Goal: Task Accomplishment & Management: Manage account settings

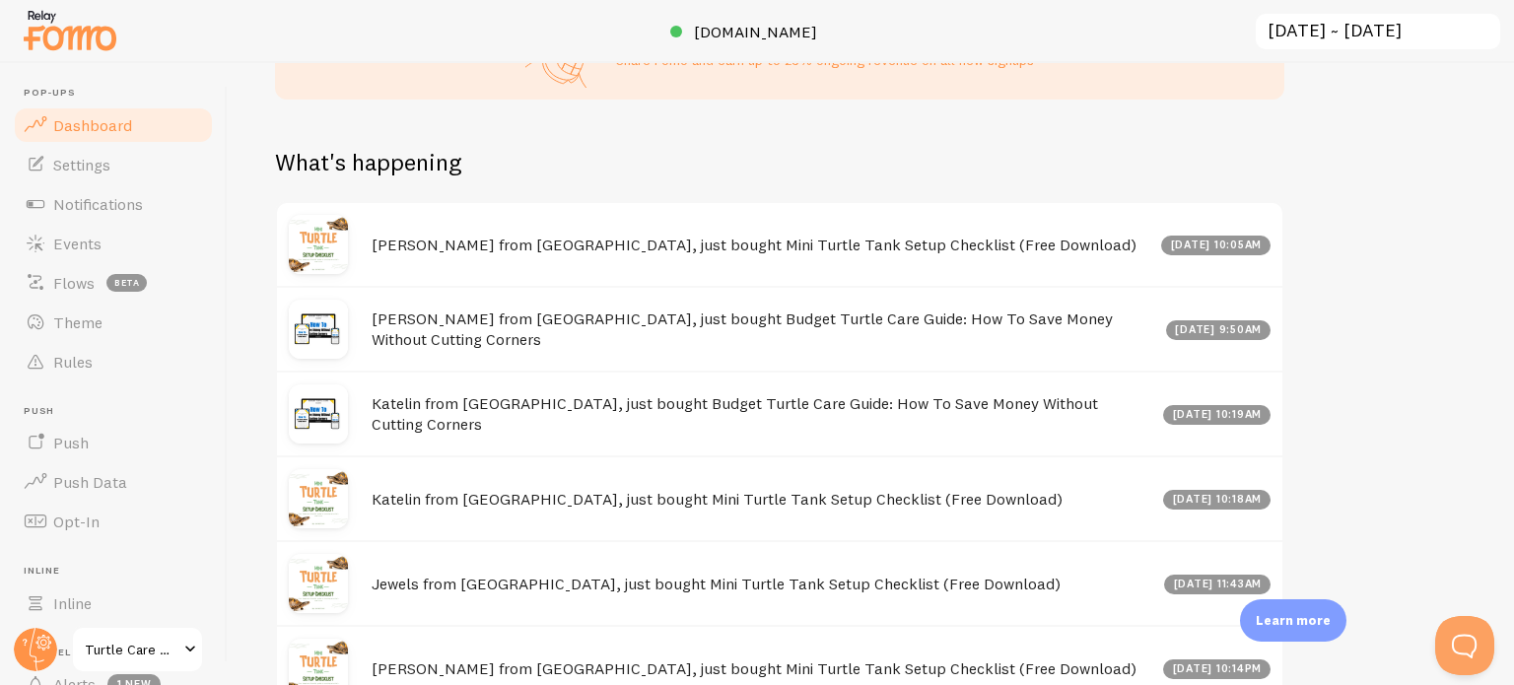
scroll to position [1206, 0]
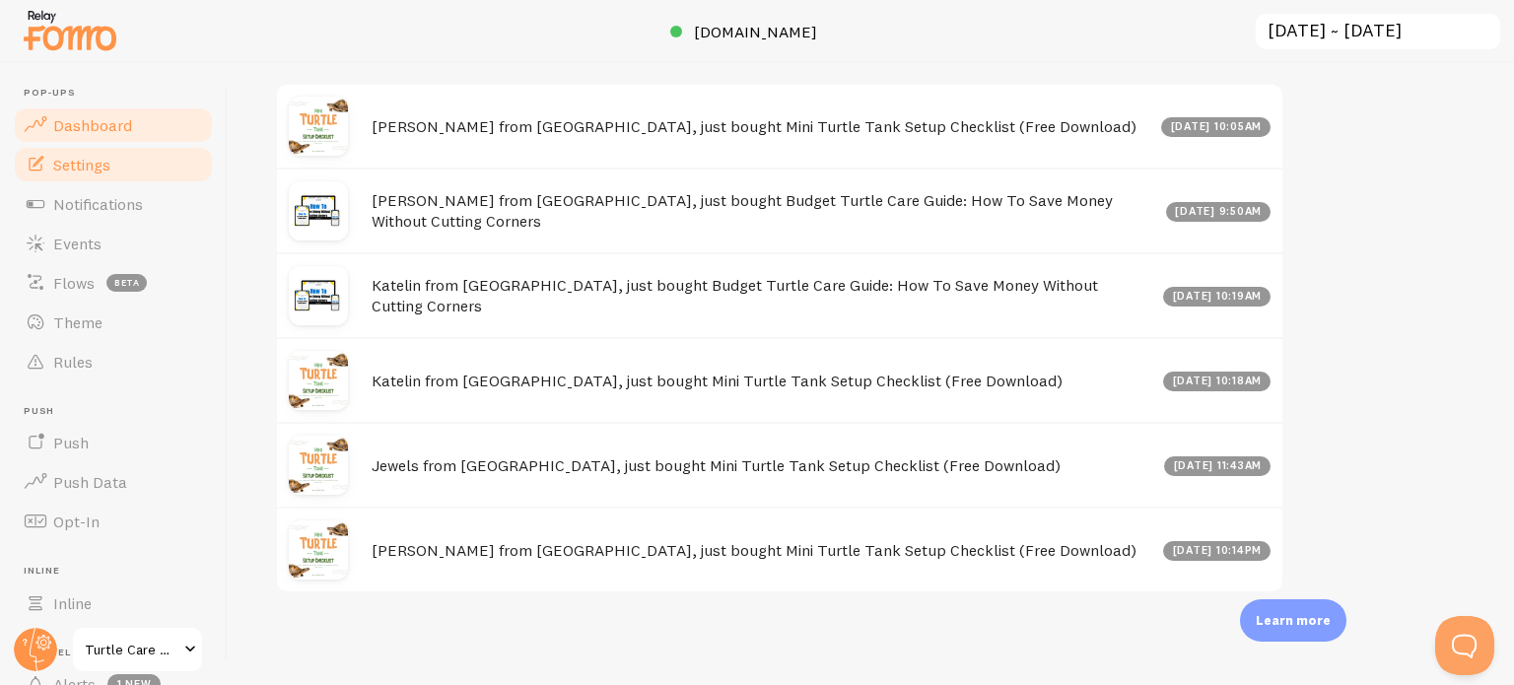
click at [102, 162] on span "Settings" at bounding box center [81, 165] width 57 height 20
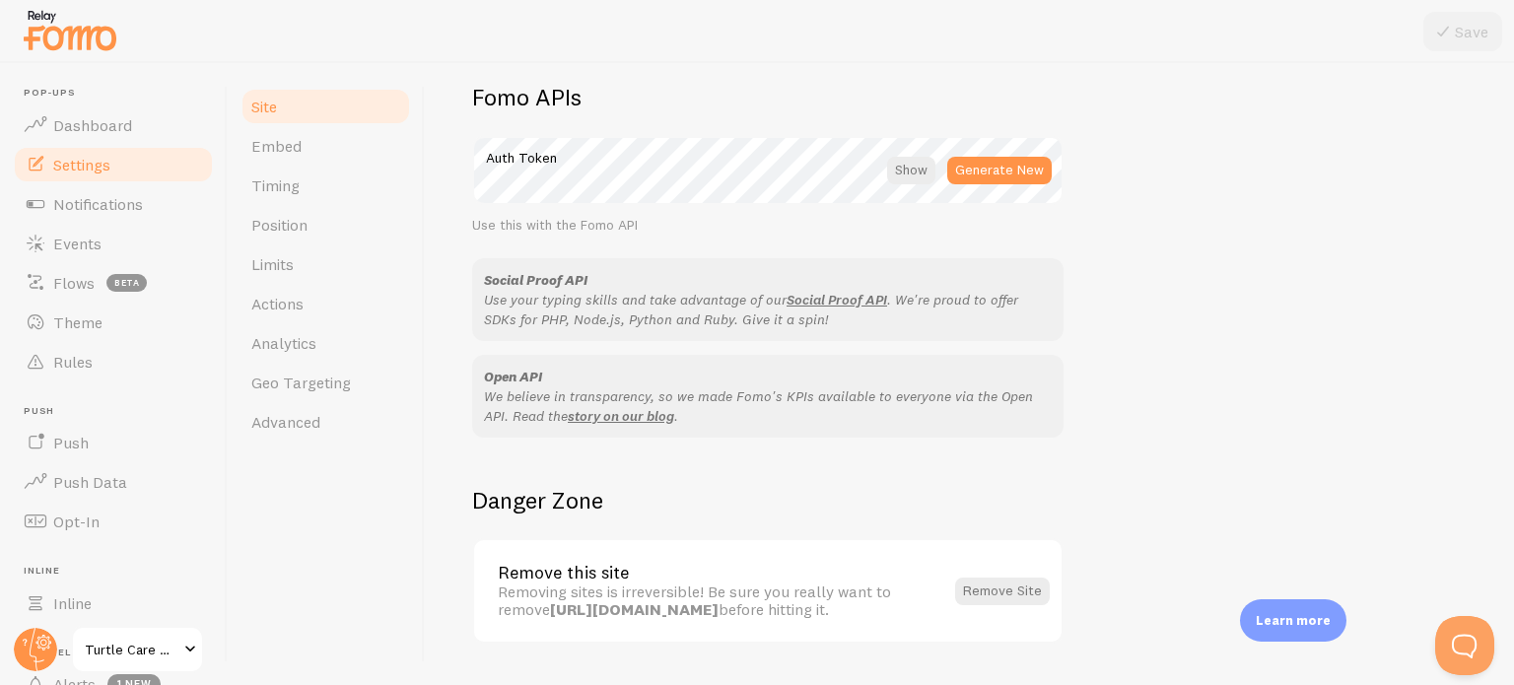
scroll to position [1174, 0]
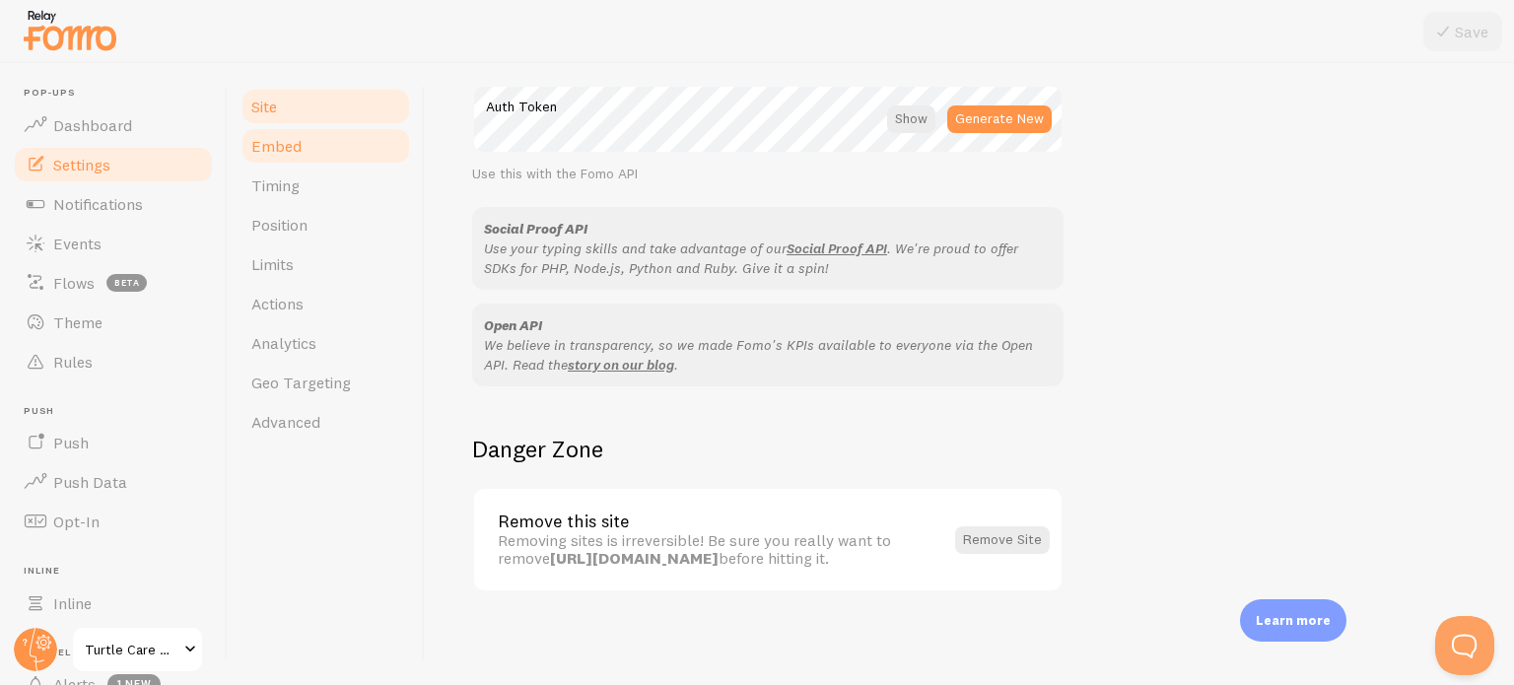
click at [290, 155] on span "Embed" at bounding box center [276, 146] width 50 height 20
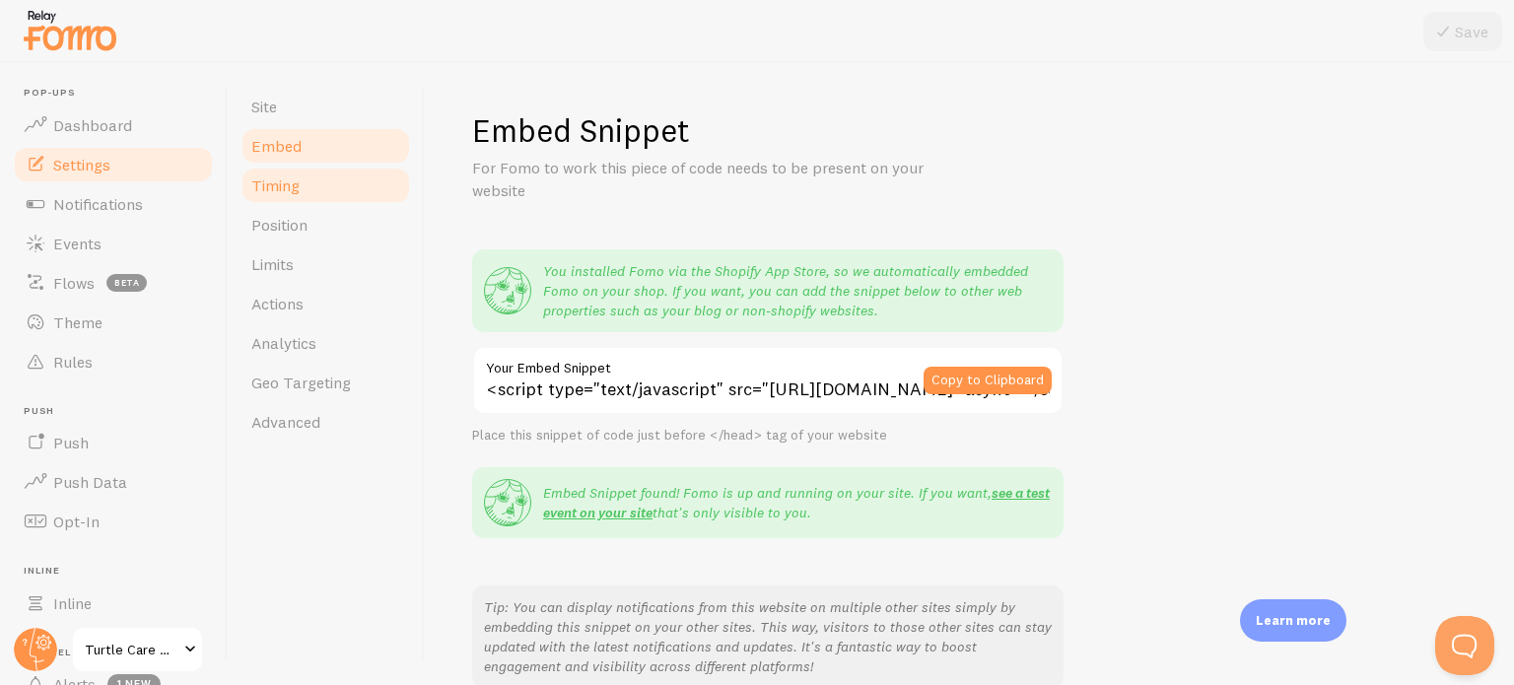
click at [290, 191] on span "Timing" at bounding box center [275, 185] width 48 height 20
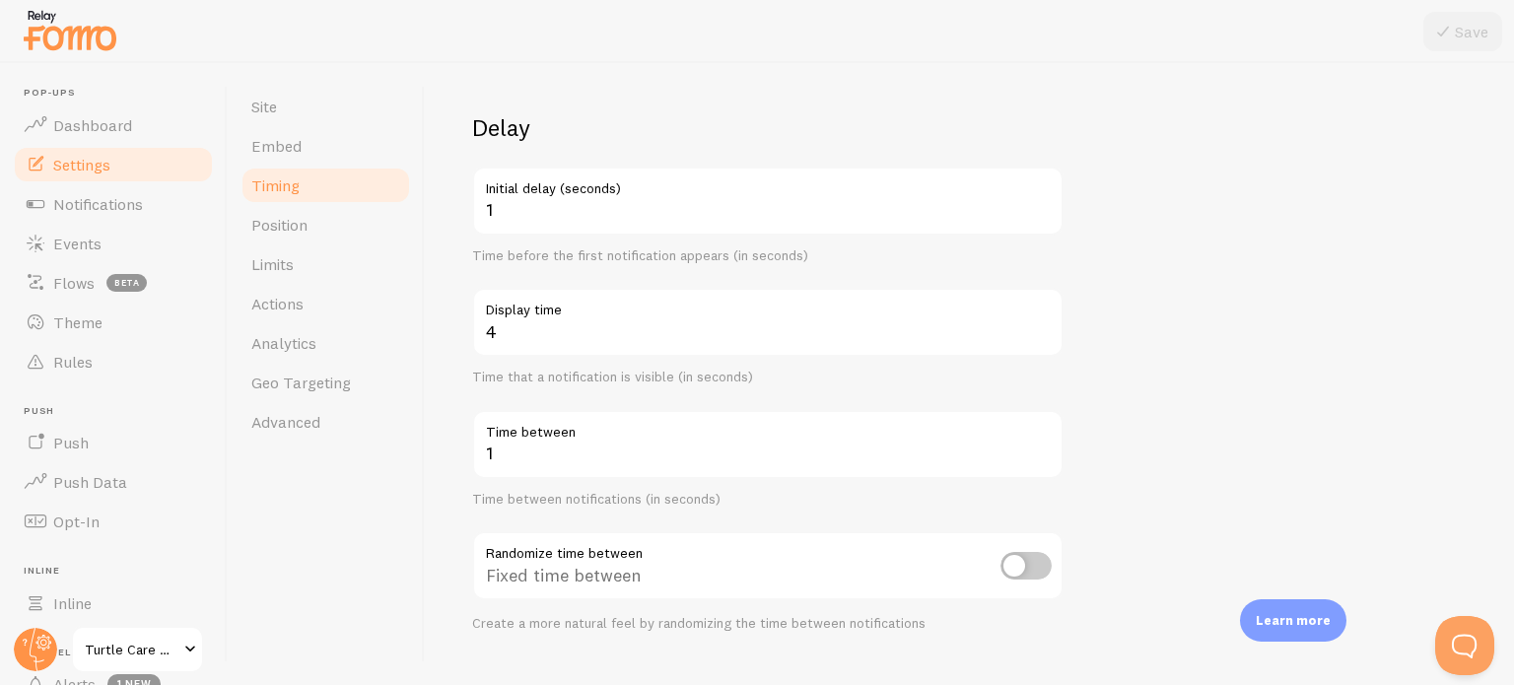
scroll to position [197, 0]
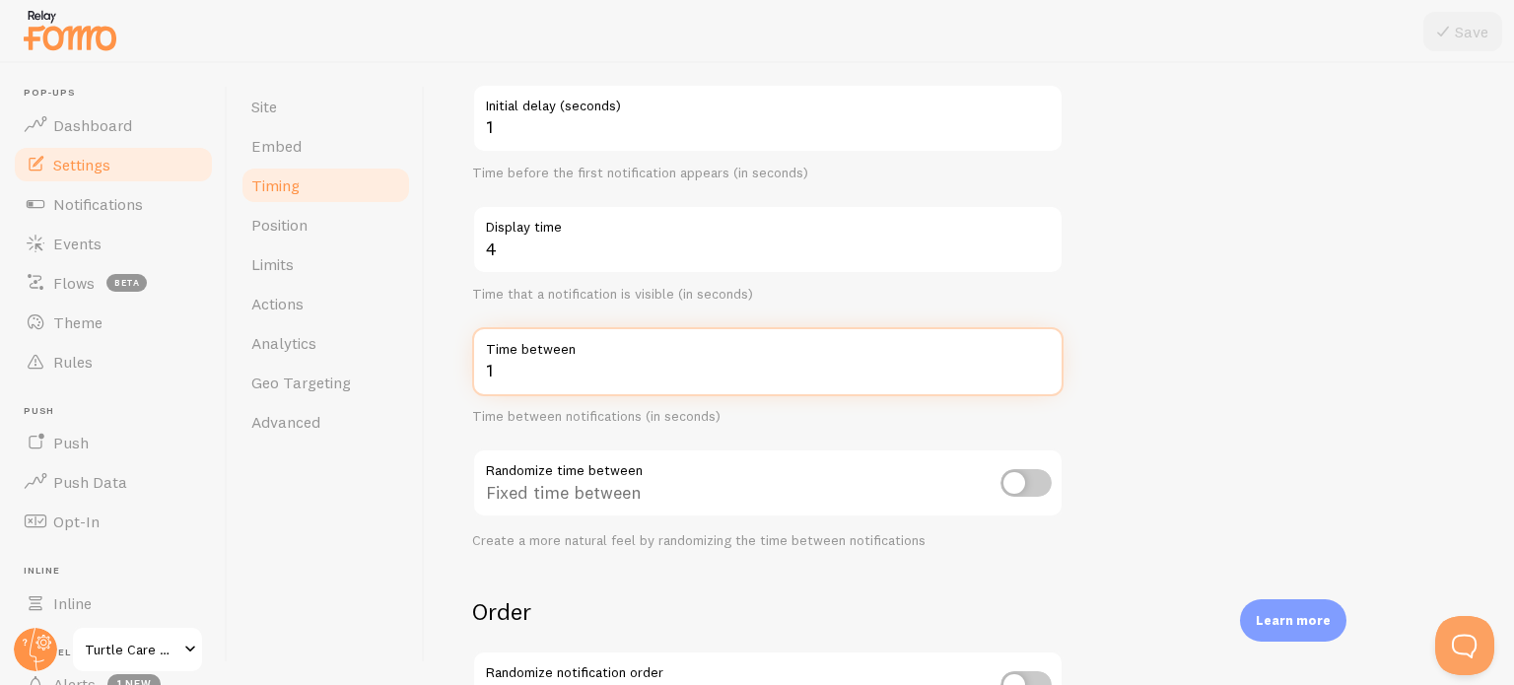
click at [524, 377] on input "1" at bounding box center [767, 361] width 591 height 69
type input "2"
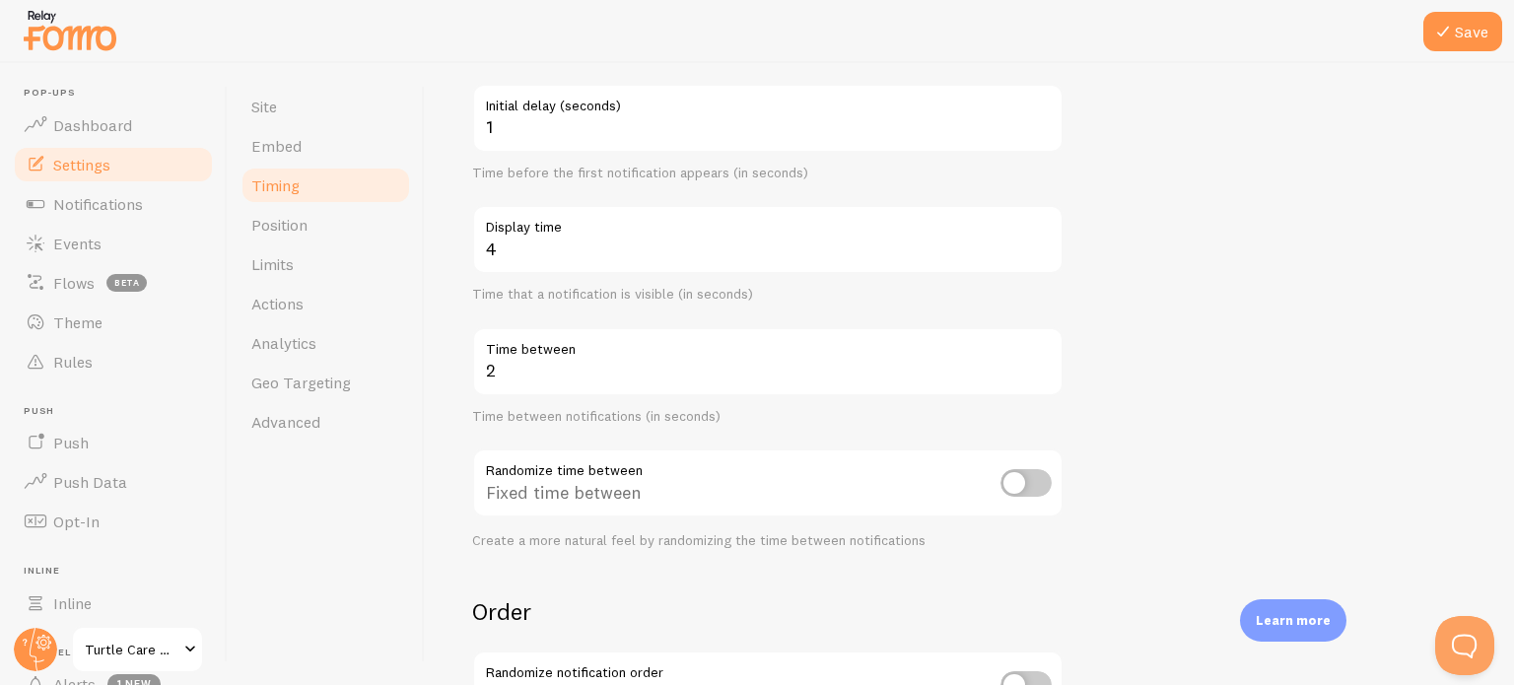
click at [452, 439] on div "Timing Settings Configure notification timing intervals Delay 1 Initial delay (…" at bounding box center [969, 374] width 1089 height 622
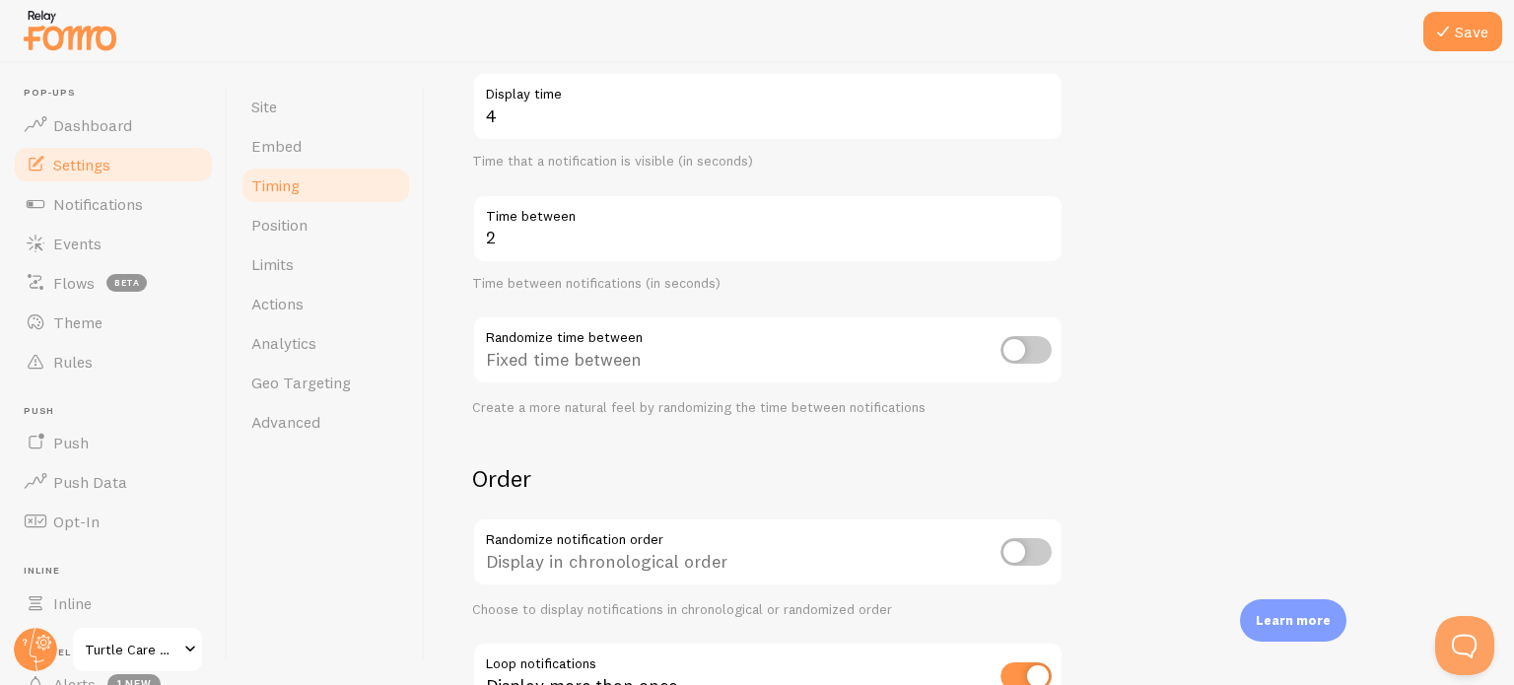
scroll to position [479, 0]
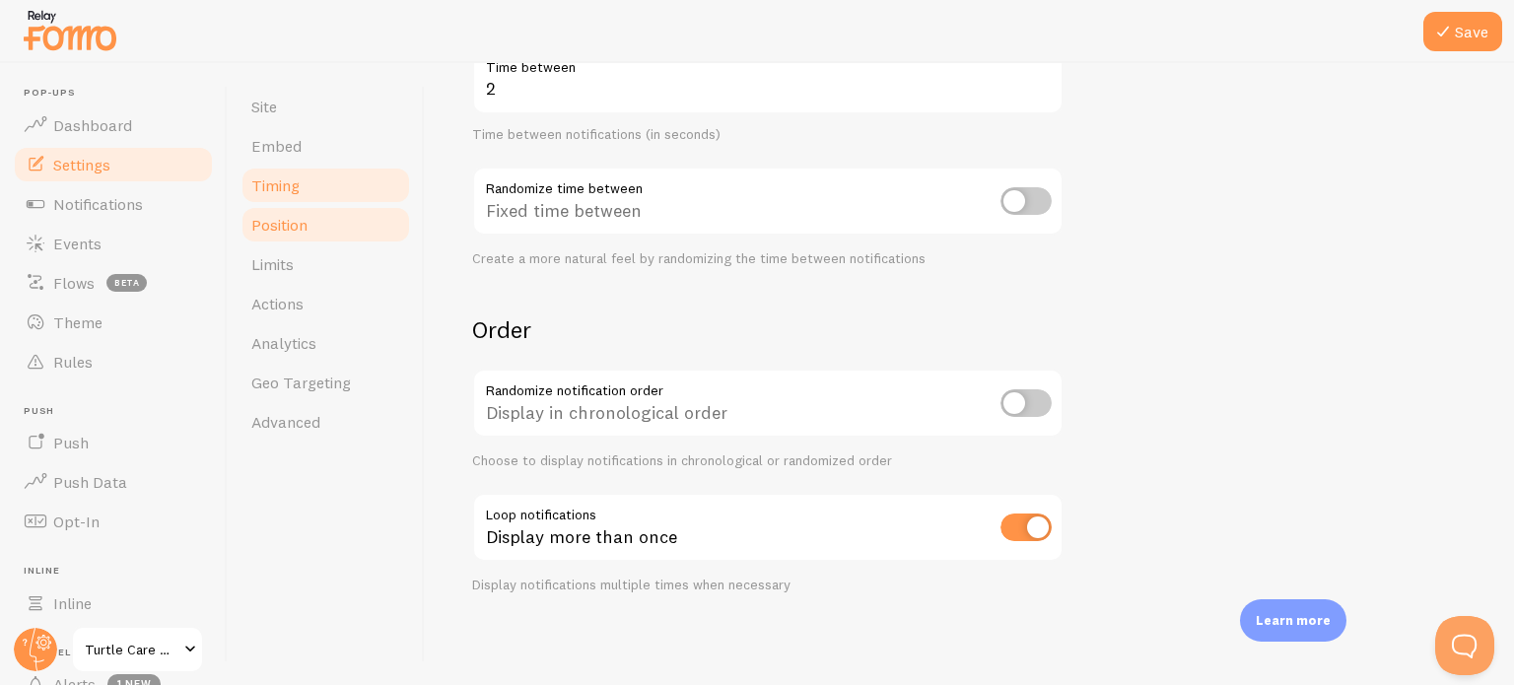
click at [295, 230] on span "Position" at bounding box center [279, 225] width 56 height 20
click at [1449, 38] on icon at bounding box center [1443, 32] width 24 height 24
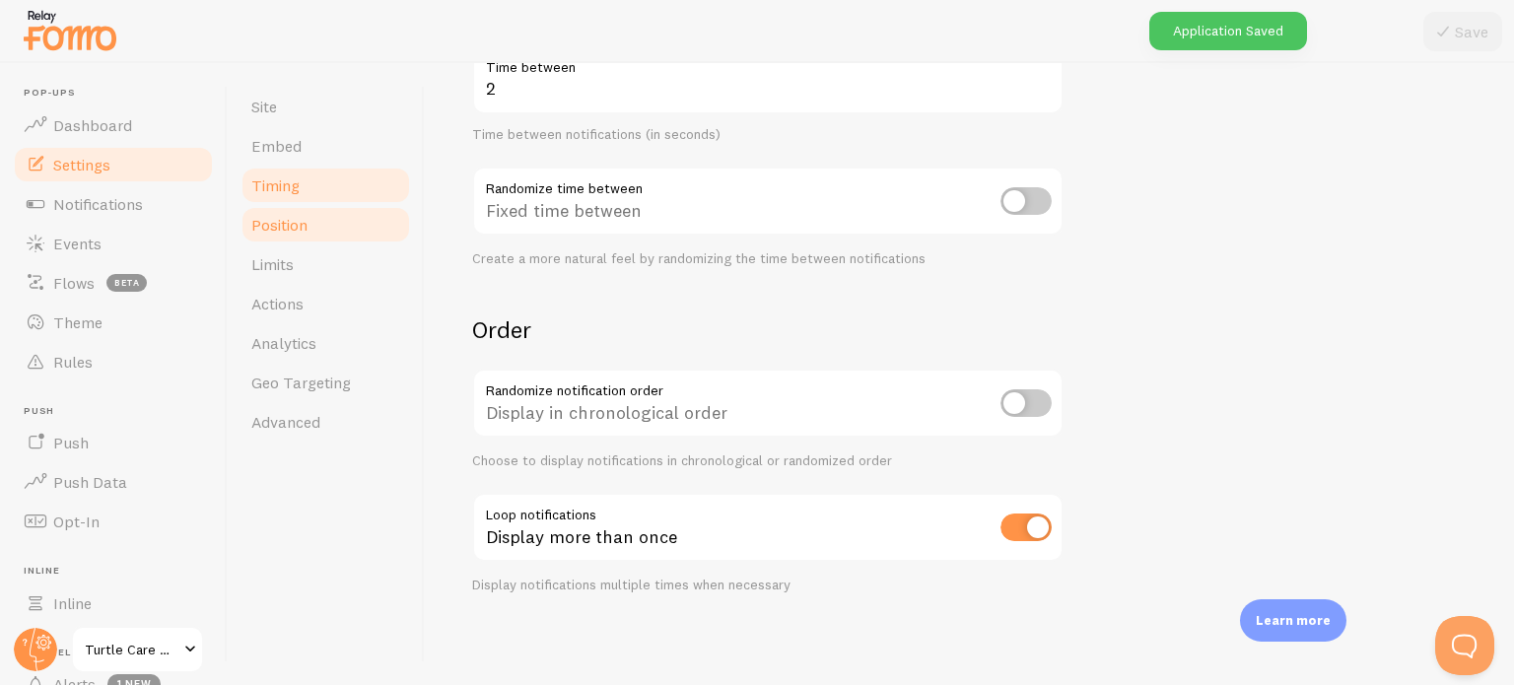
click at [312, 228] on link "Position" at bounding box center [325, 224] width 172 height 39
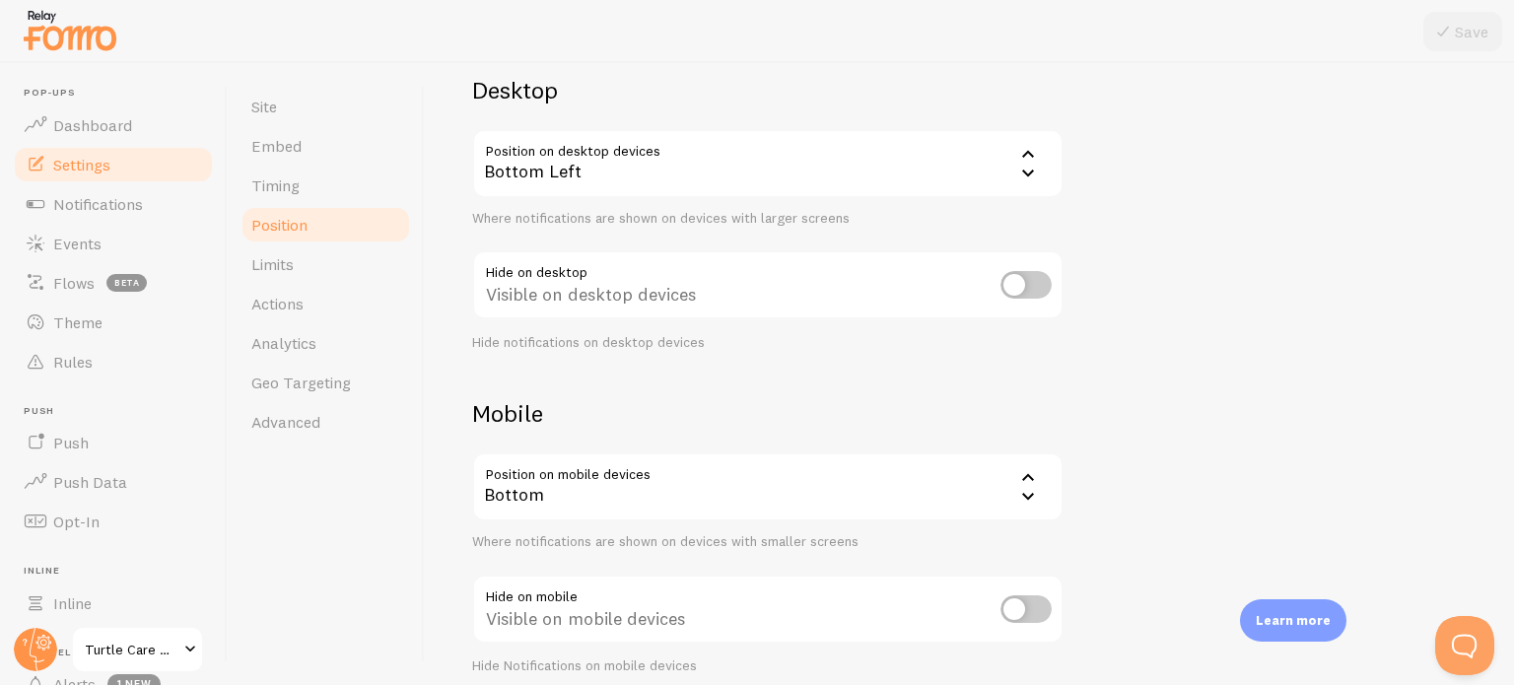
scroll to position [234, 0]
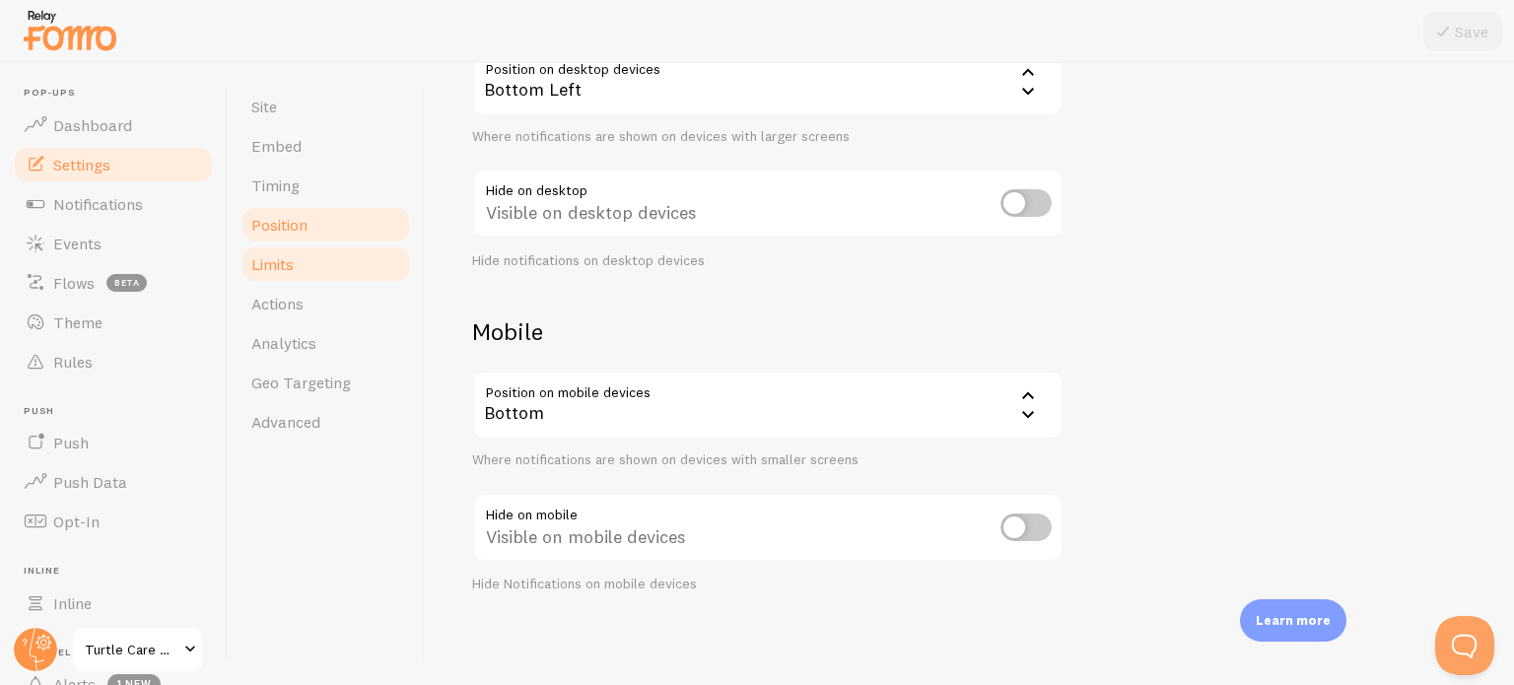
click at [304, 258] on link "Limits" at bounding box center [325, 263] width 172 height 39
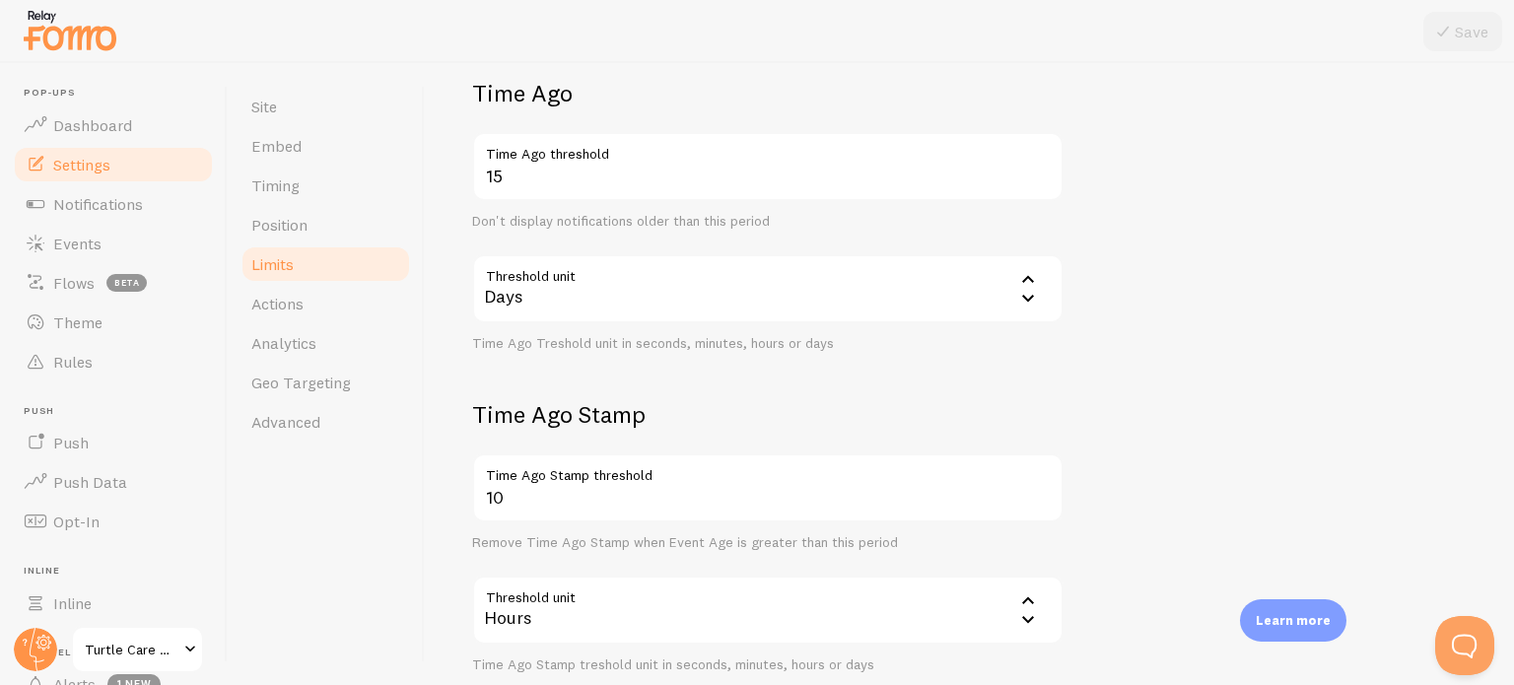
scroll to position [591, 0]
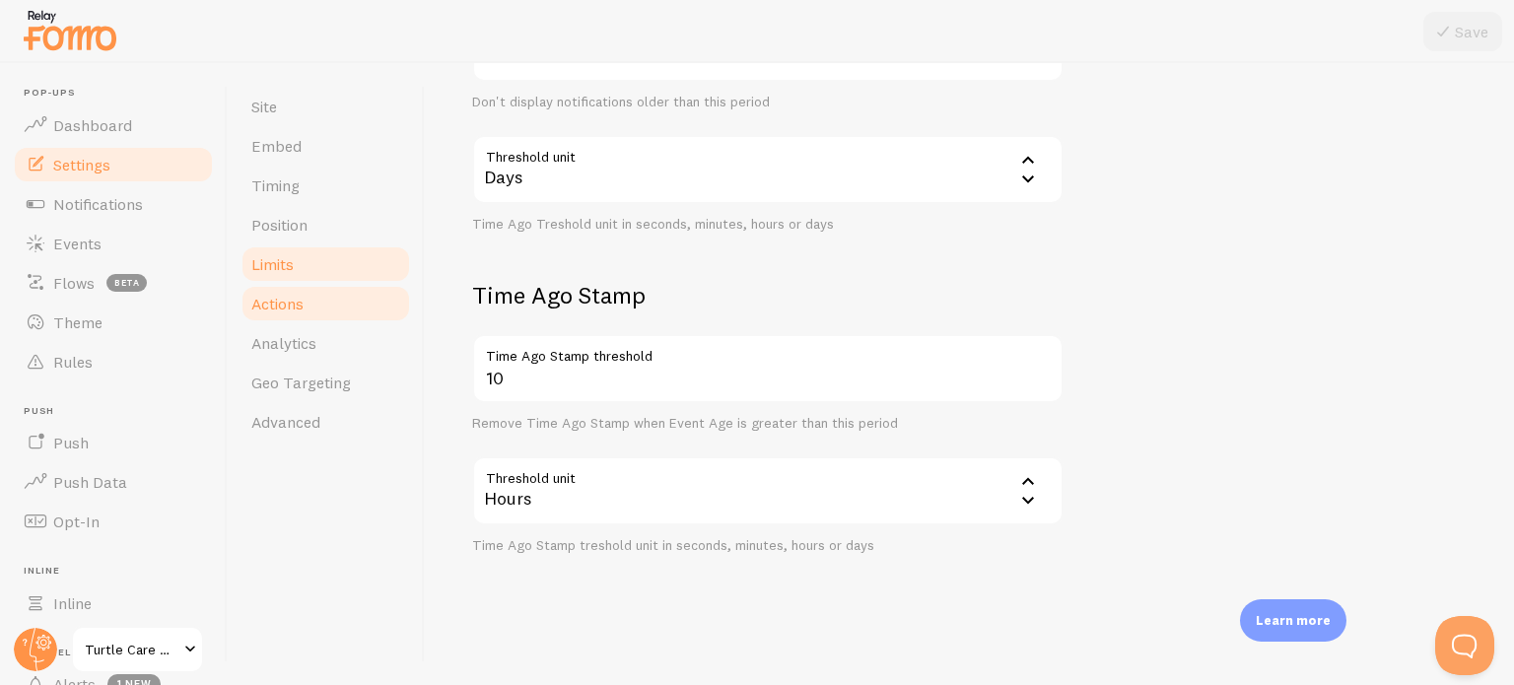
click at [323, 305] on link "Actions" at bounding box center [325, 303] width 172 height 39
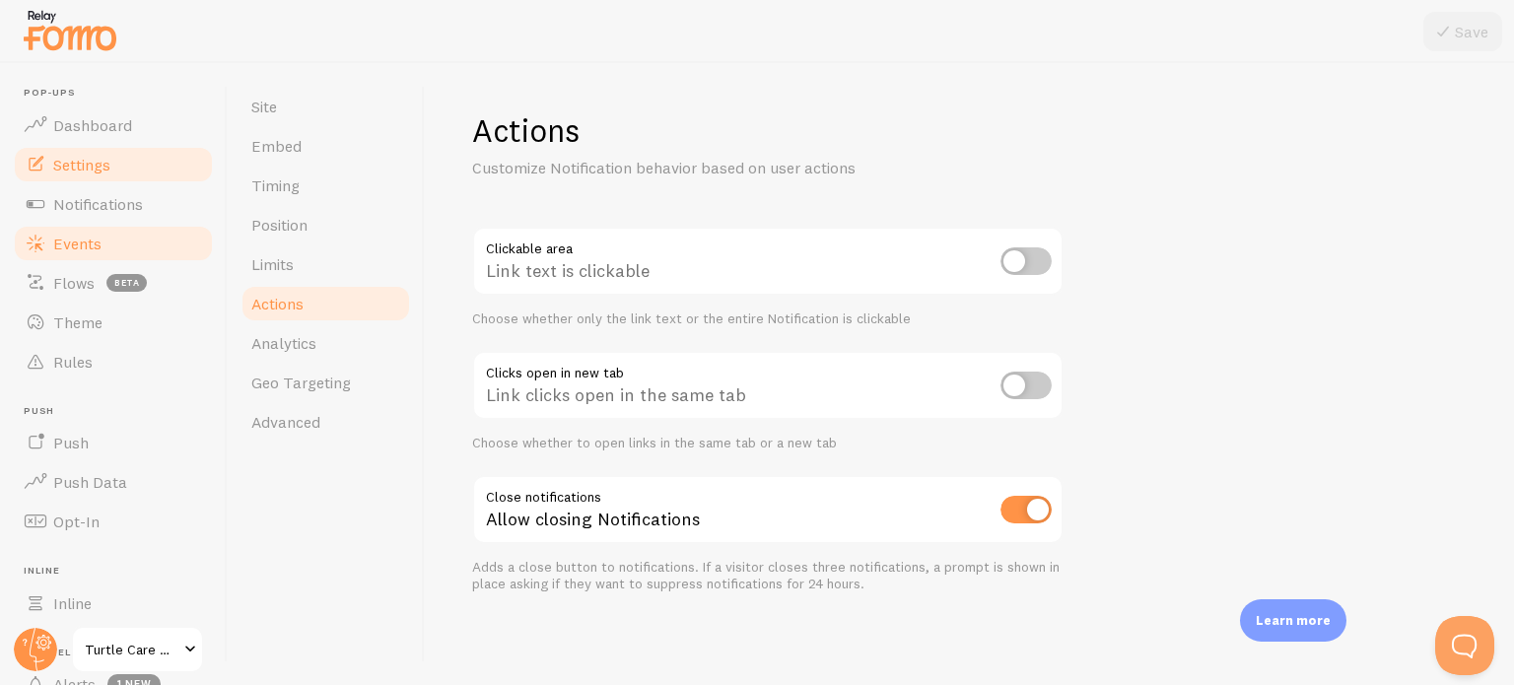
click at [86, 243] on span "Events" at bounding box center [77, 244] width 48 height 20
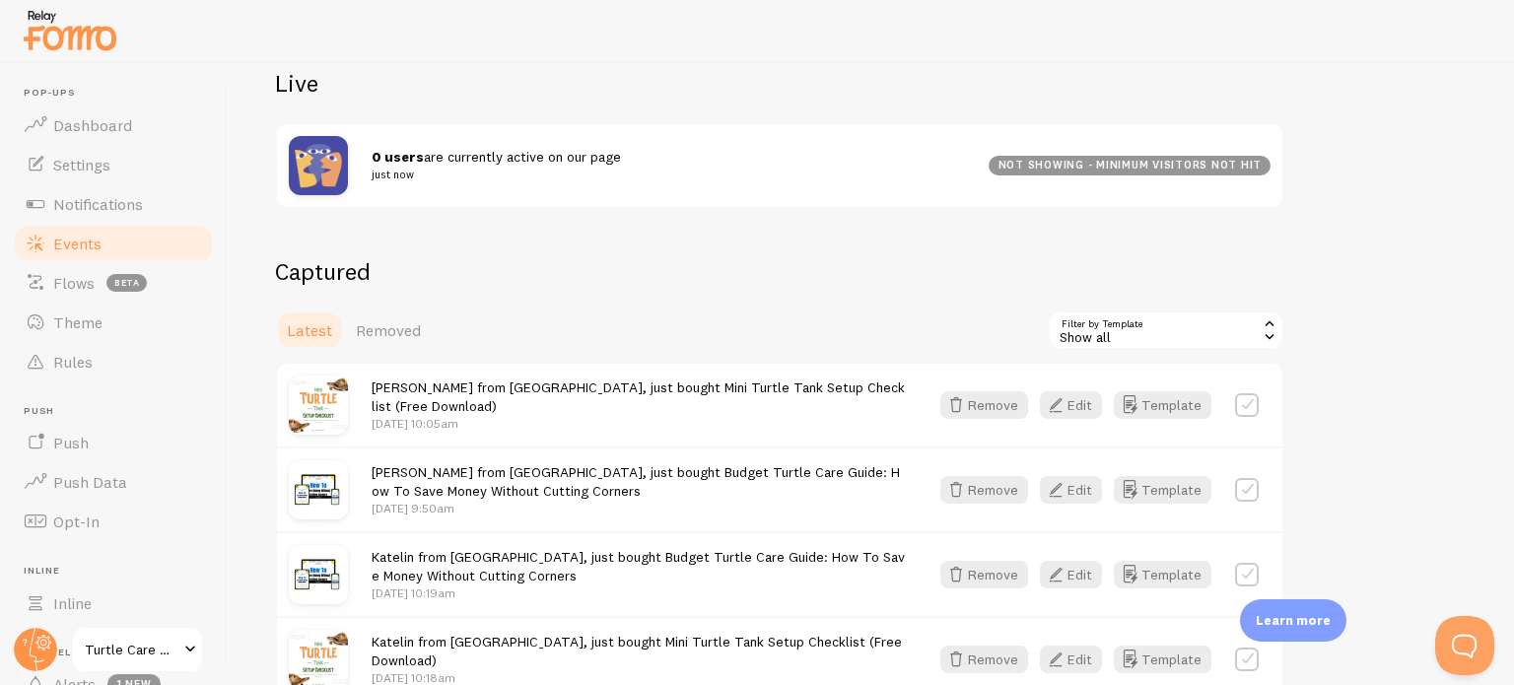
scroll to position [231, 0]
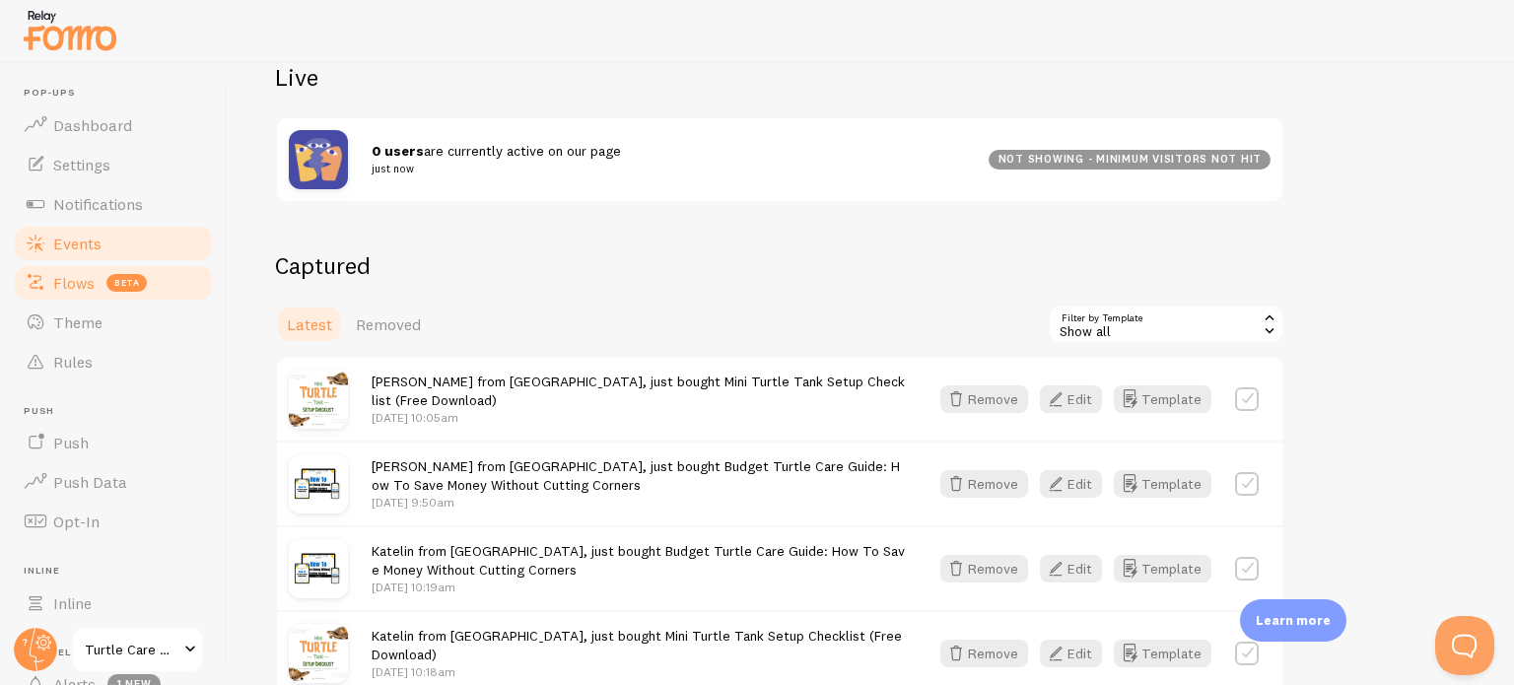
click at [83, 288] on span "Flows" at bounding box center [73, 283] width 41 height 20
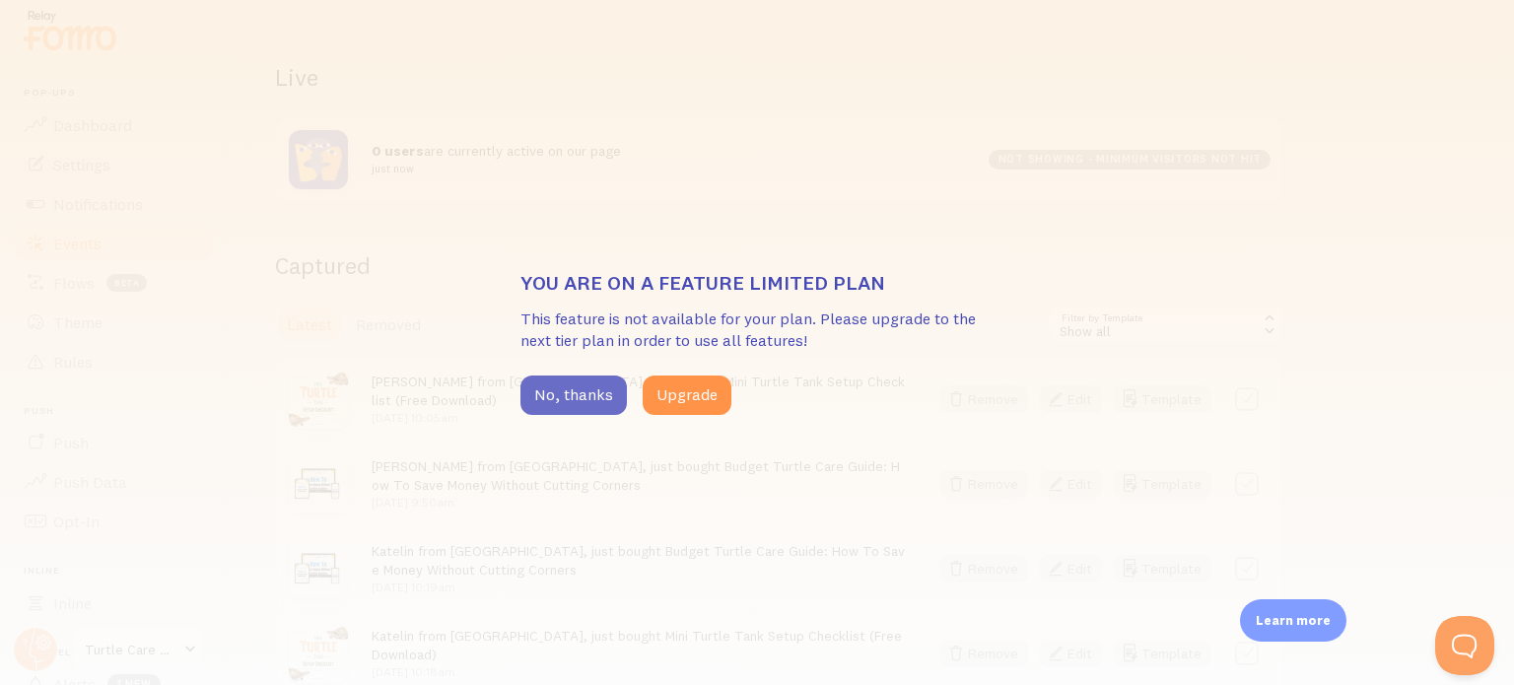
click at [584, 397] on button "No, thanks" at bounding box center [573, 394] width 106 height 39
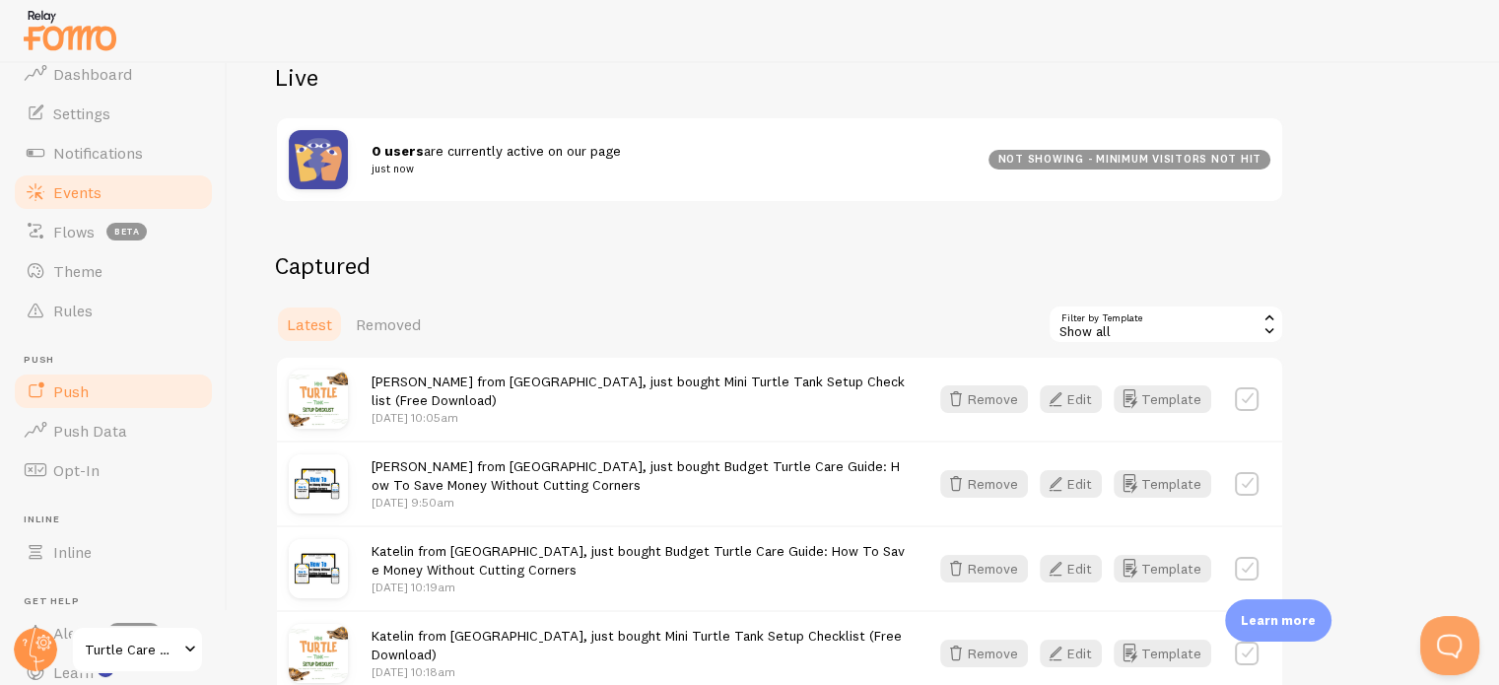
scroll to position [50, 0]
click at [102, 269] on link "Theme" at bounding box center [113, 271] width 203 height 39
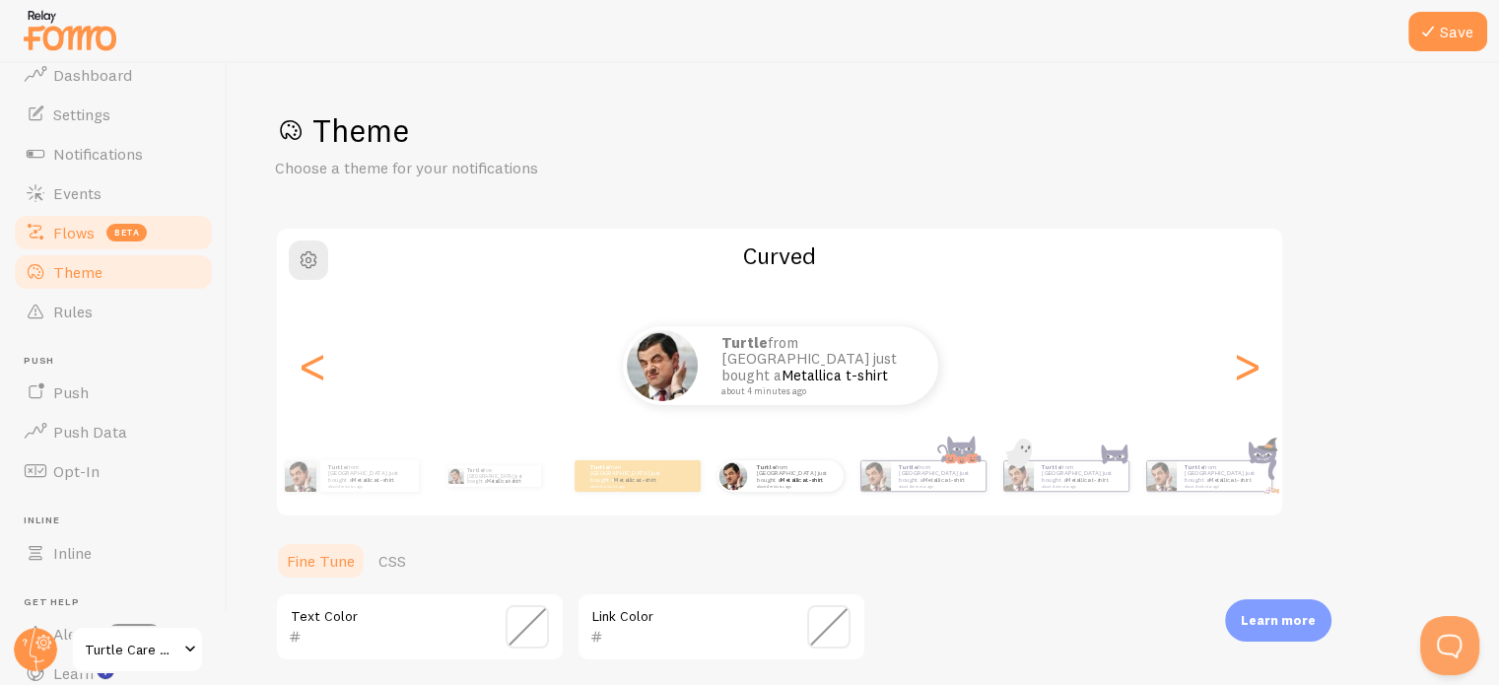
click at [77, 232] on span "Flows" at bounding box center [73, 233] width 41 height 20
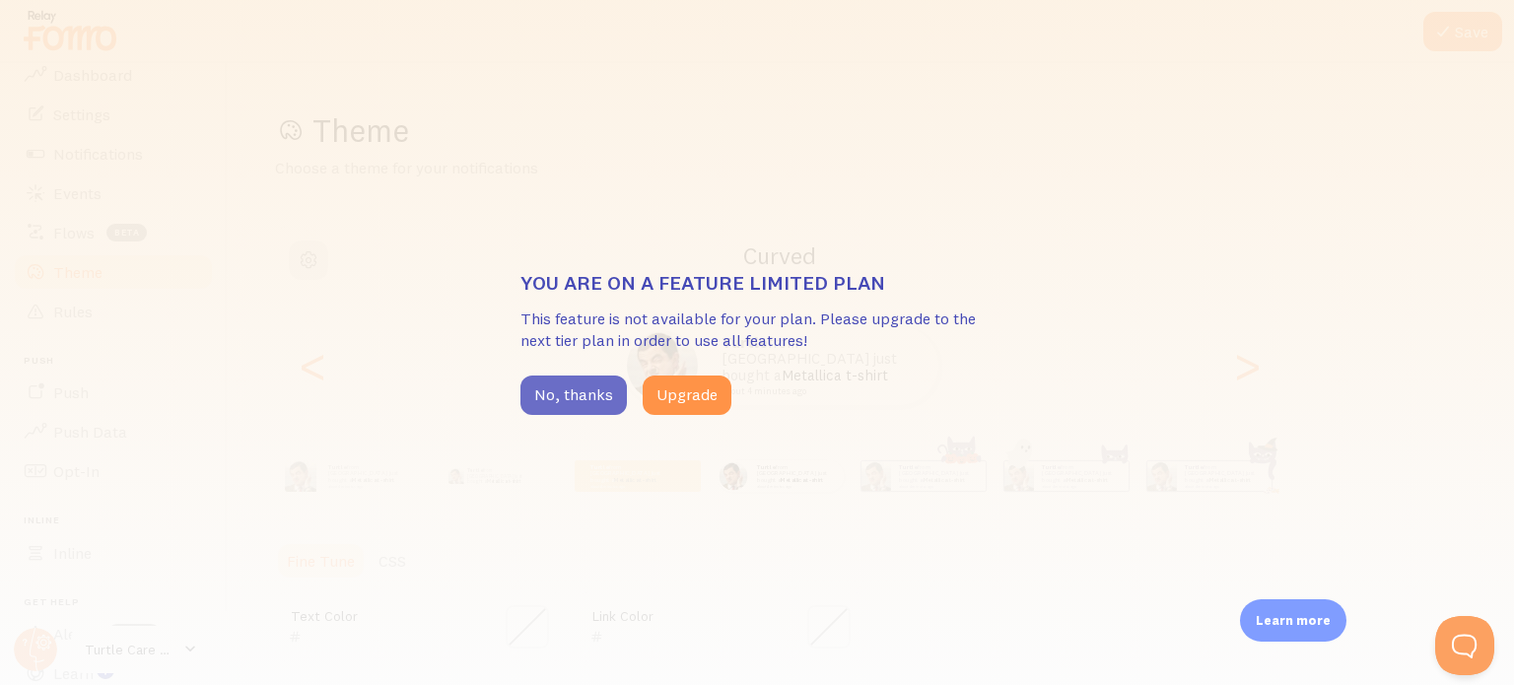
click at [564, 395] on button "No, thanks" at bounding box center [573, 394] width 106 height 39
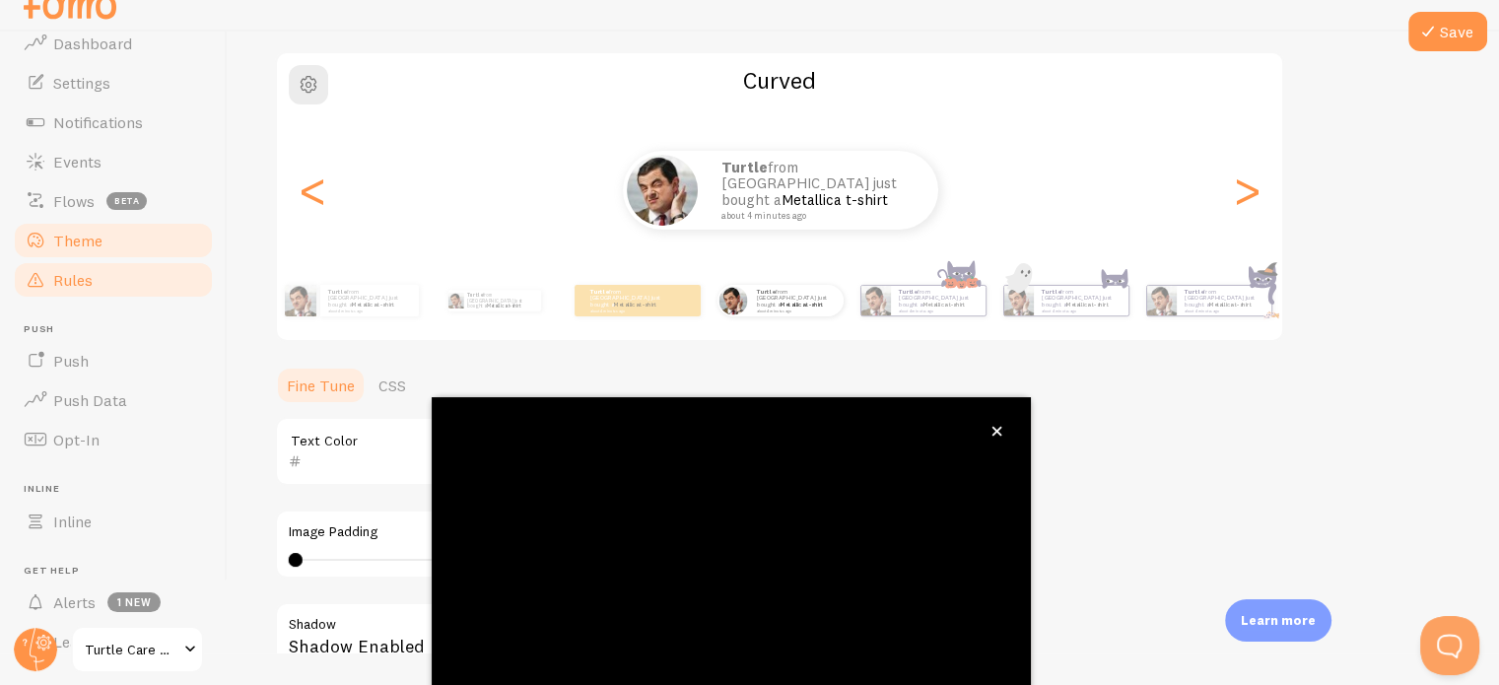
scroll to position [185, 0]
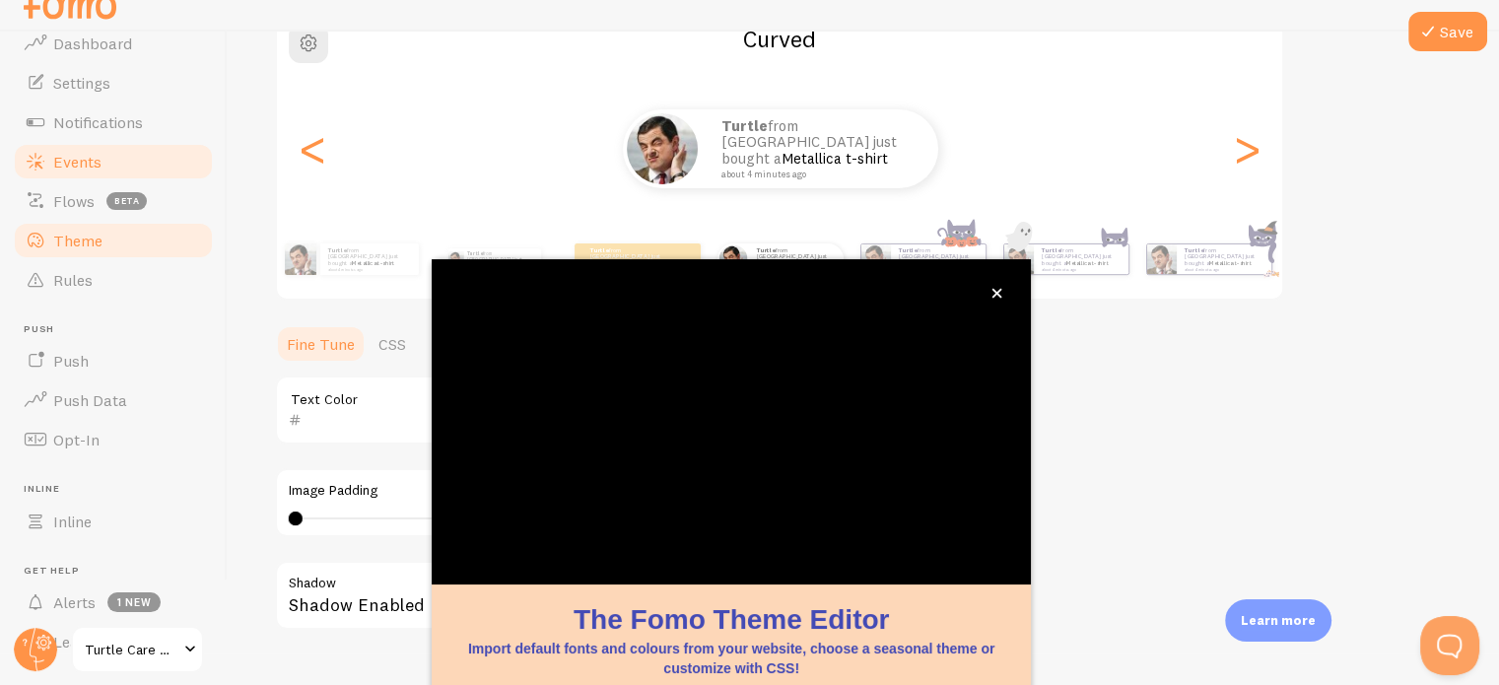
click at [93, 165] on span "Events" at bounding box center [77, 162] width 48 height 20
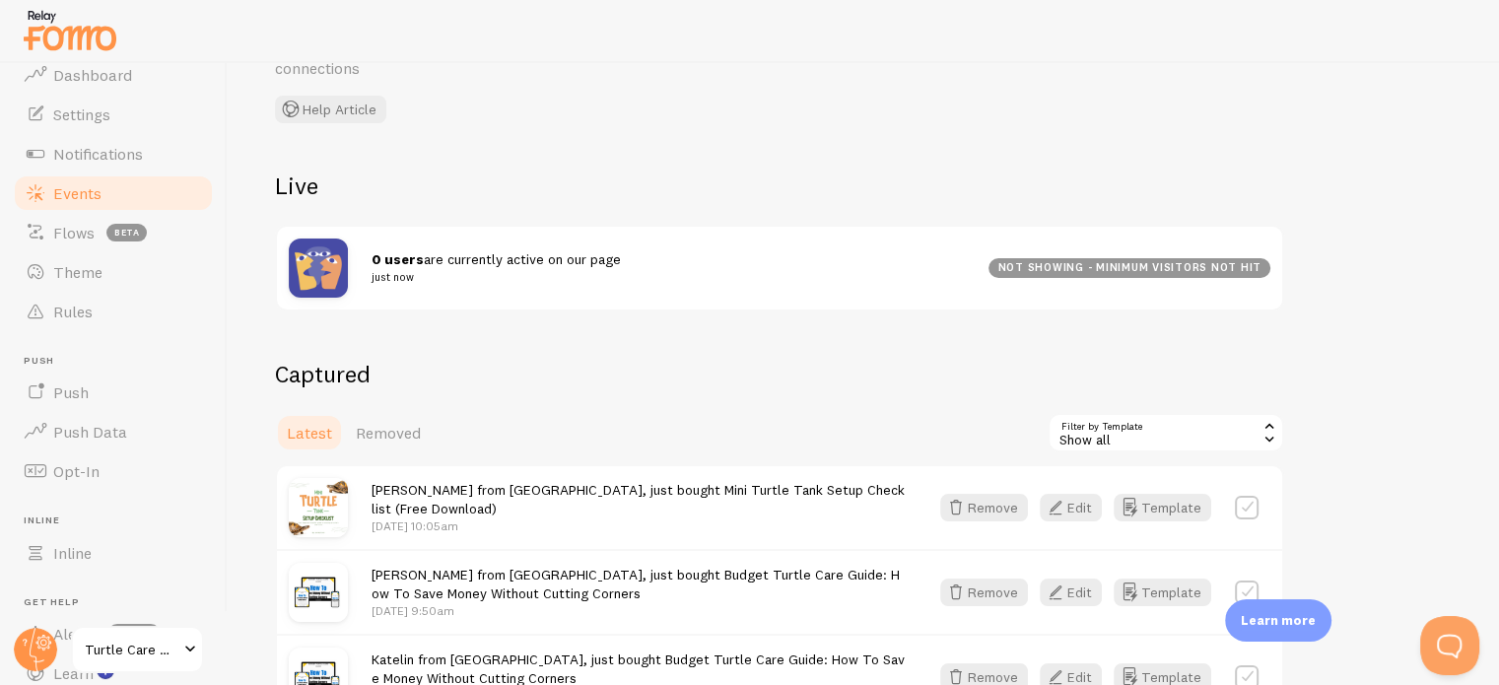
scroll to position [122, 0]
click at [494, 269] on small "just now" at bounding box center [668, 277] width 593 height 18
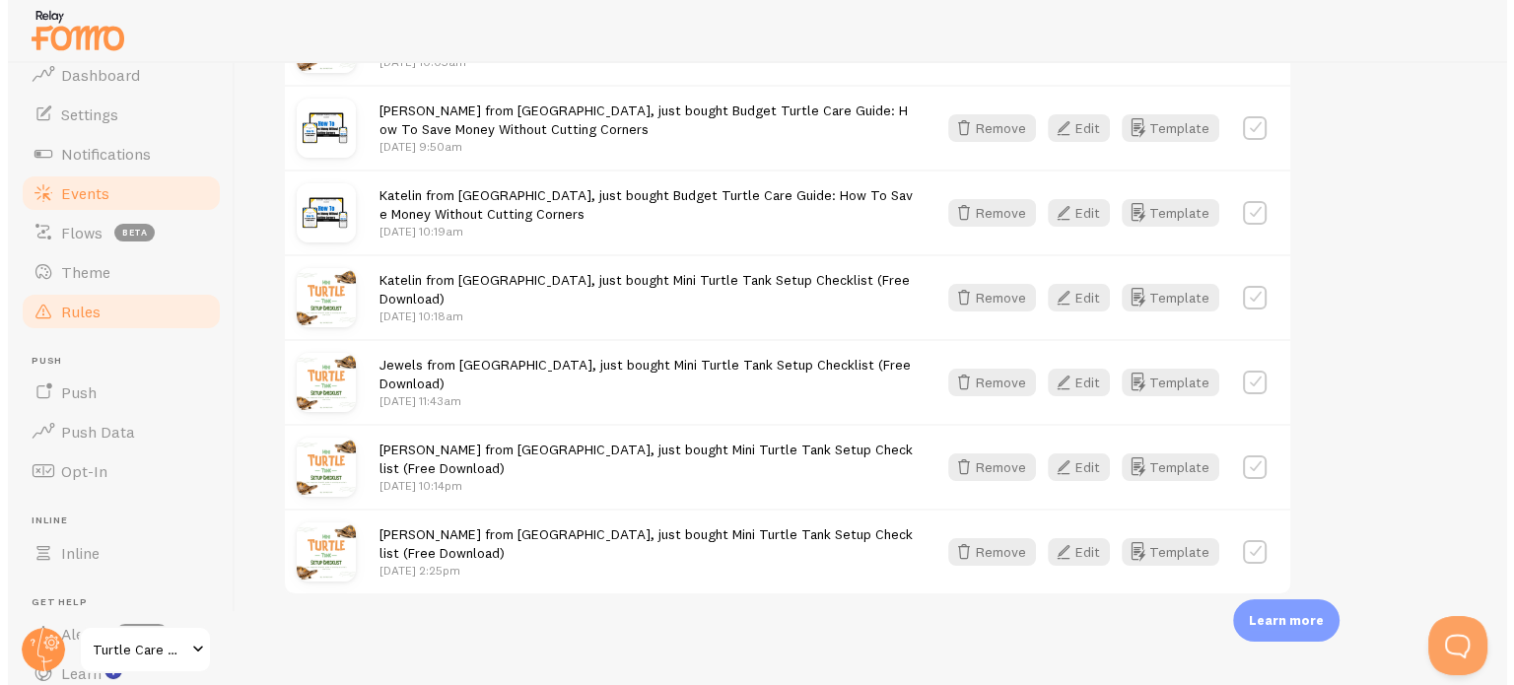
scroll to position [0, 0]
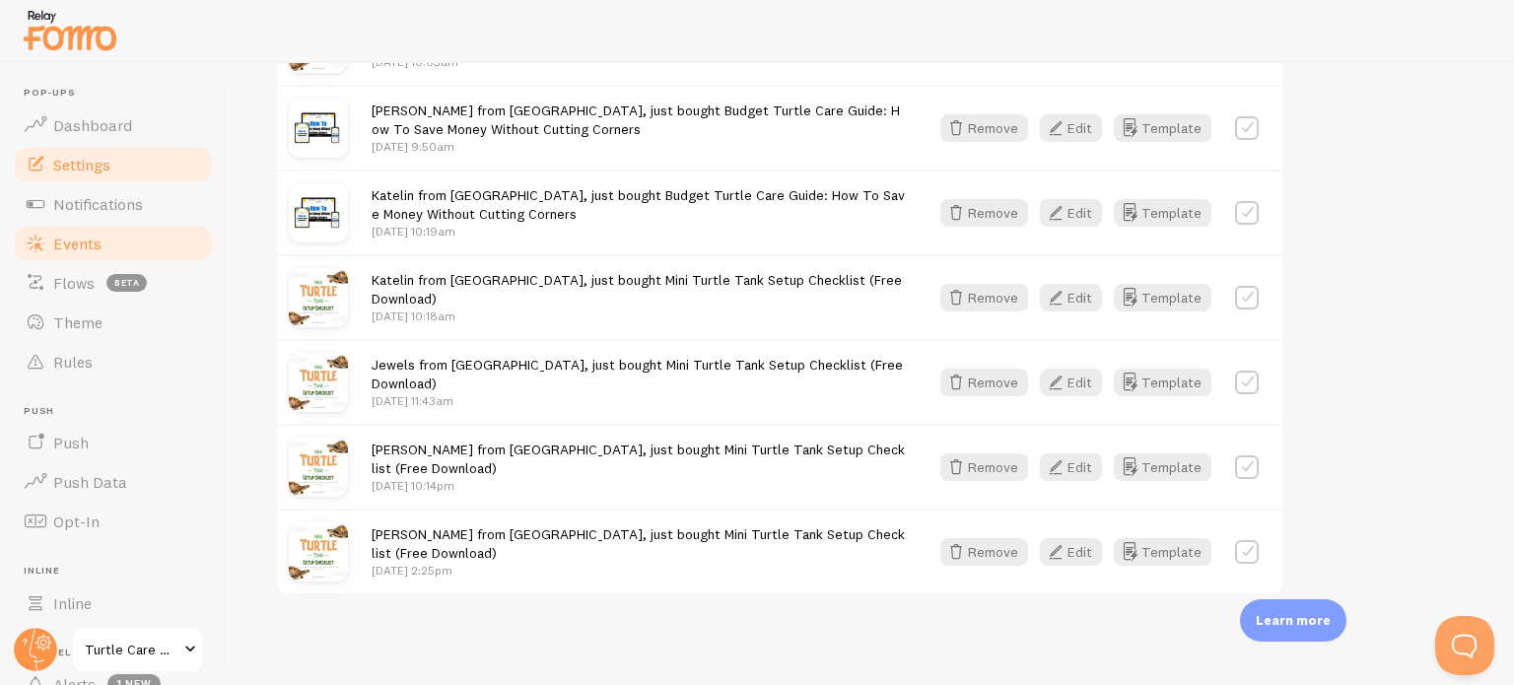
click at [86, 162] on span "Settings" at bounding box center [81, 165] width 57 height 20
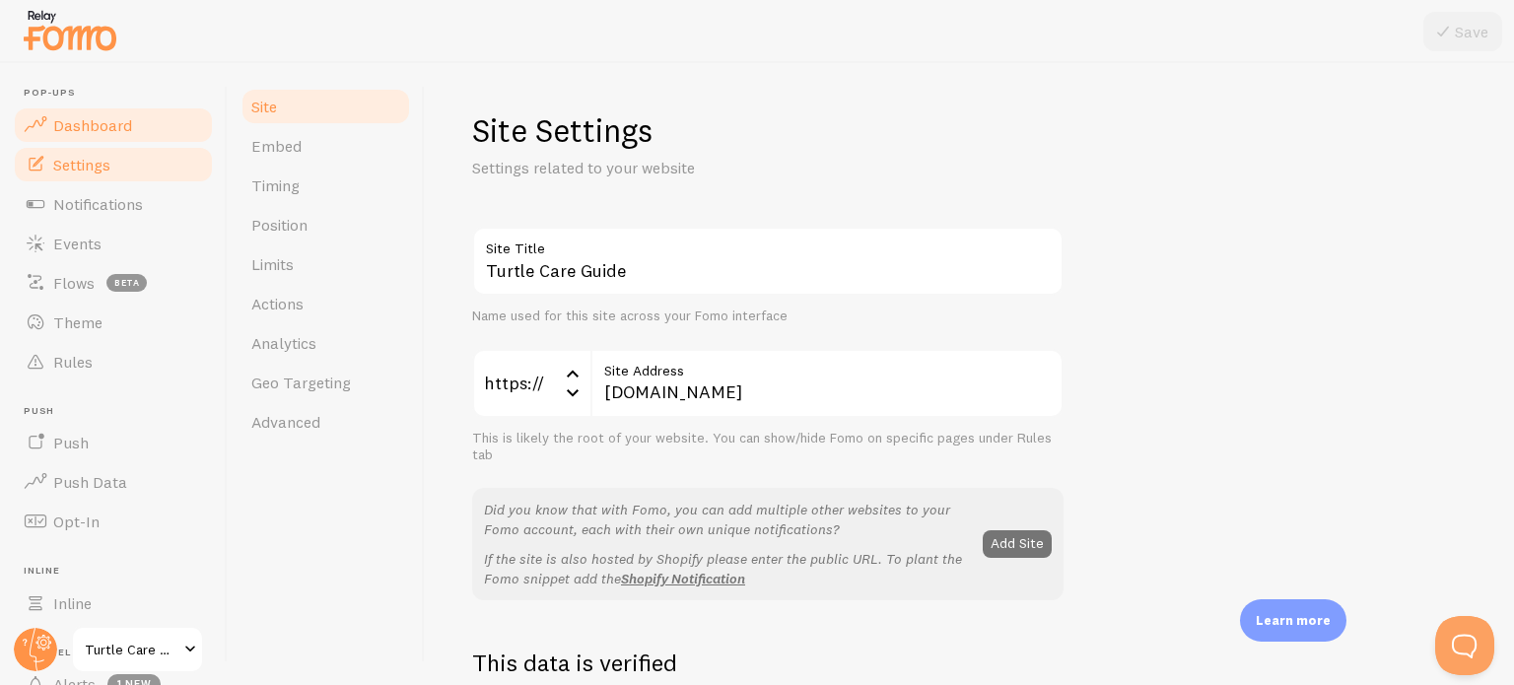
click at [102, 129] on span "Dashboard" at bounding box center [92, 125] width 79 height 20
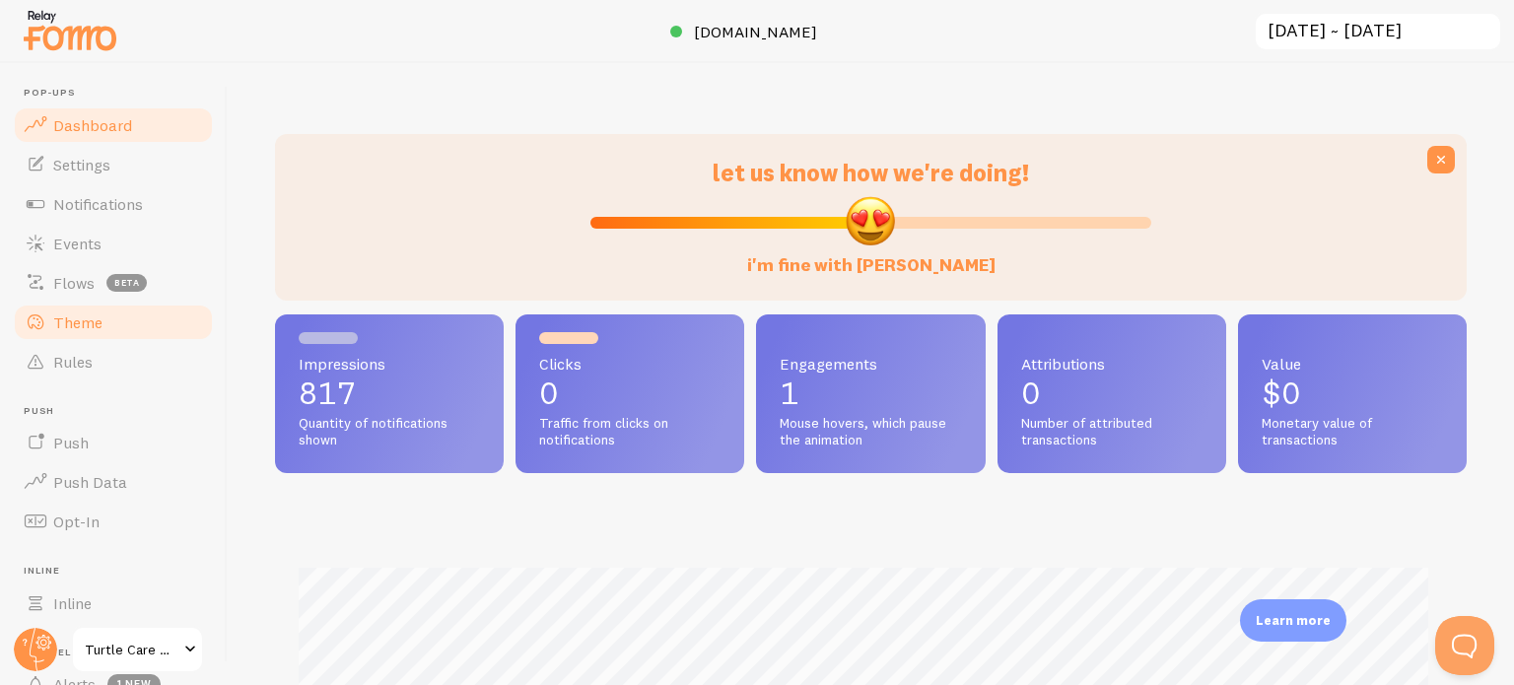
click at [87, 326] on span "Theme" at bounding box center [77, 322] width 49 height 20
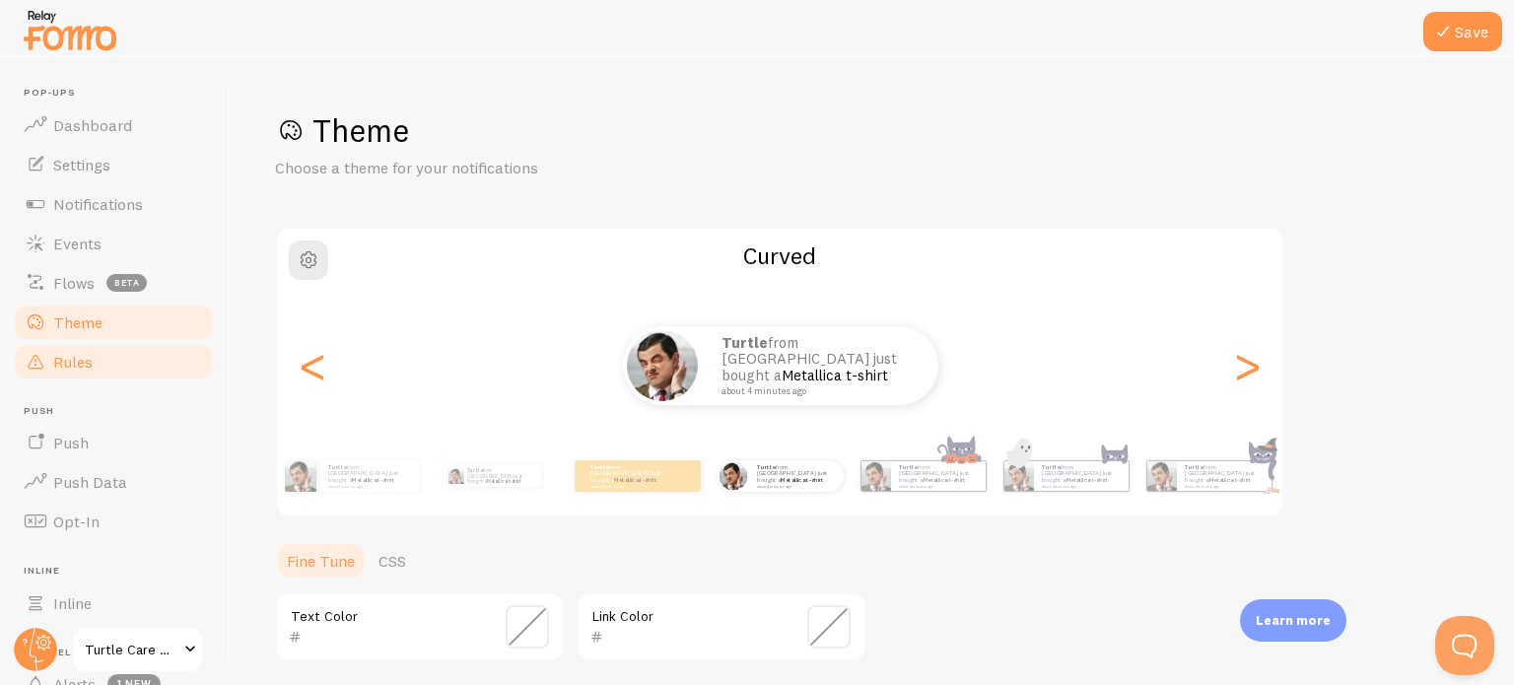
click at [87, 365] on span "Rules" at bounding box center [72, 362] width 39 height 20
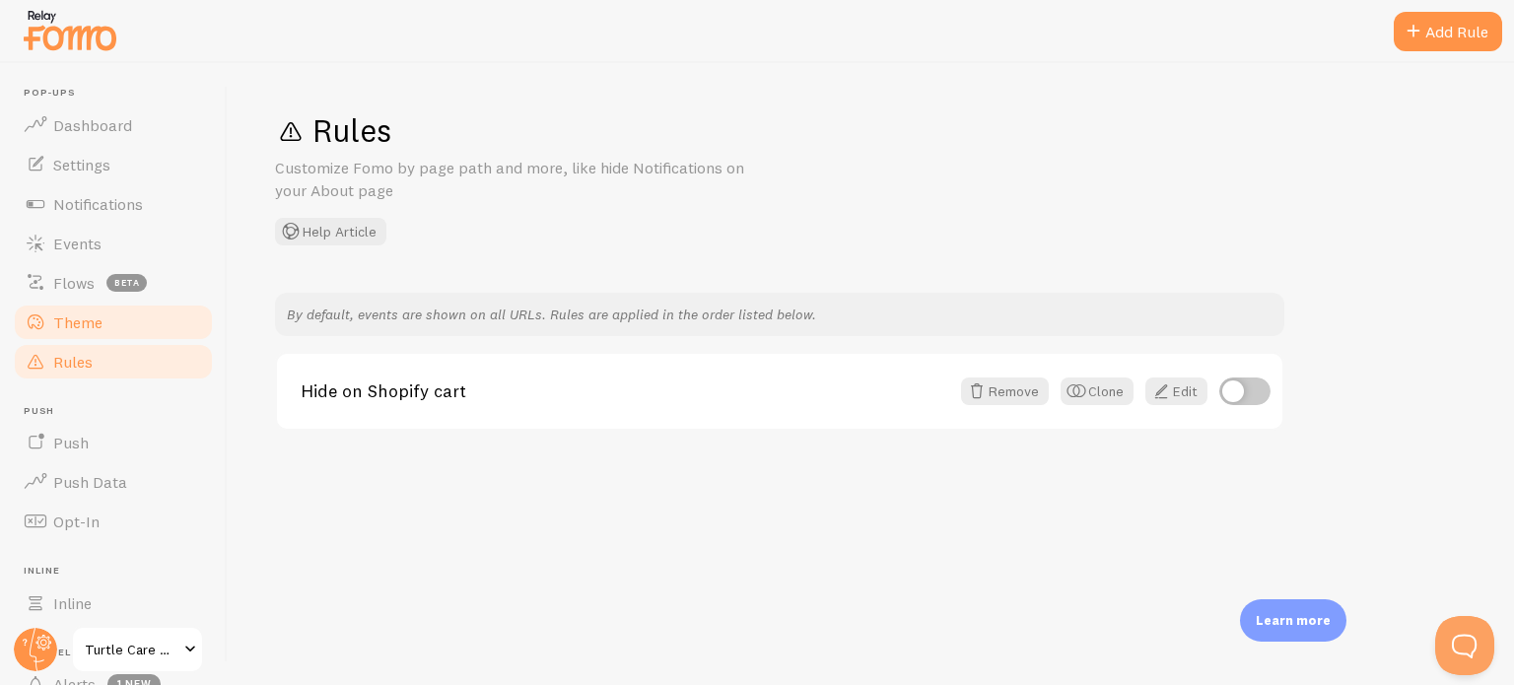
click at [96, 329] on span "Theme" at bounding box center [77, 322] width 49 height 20
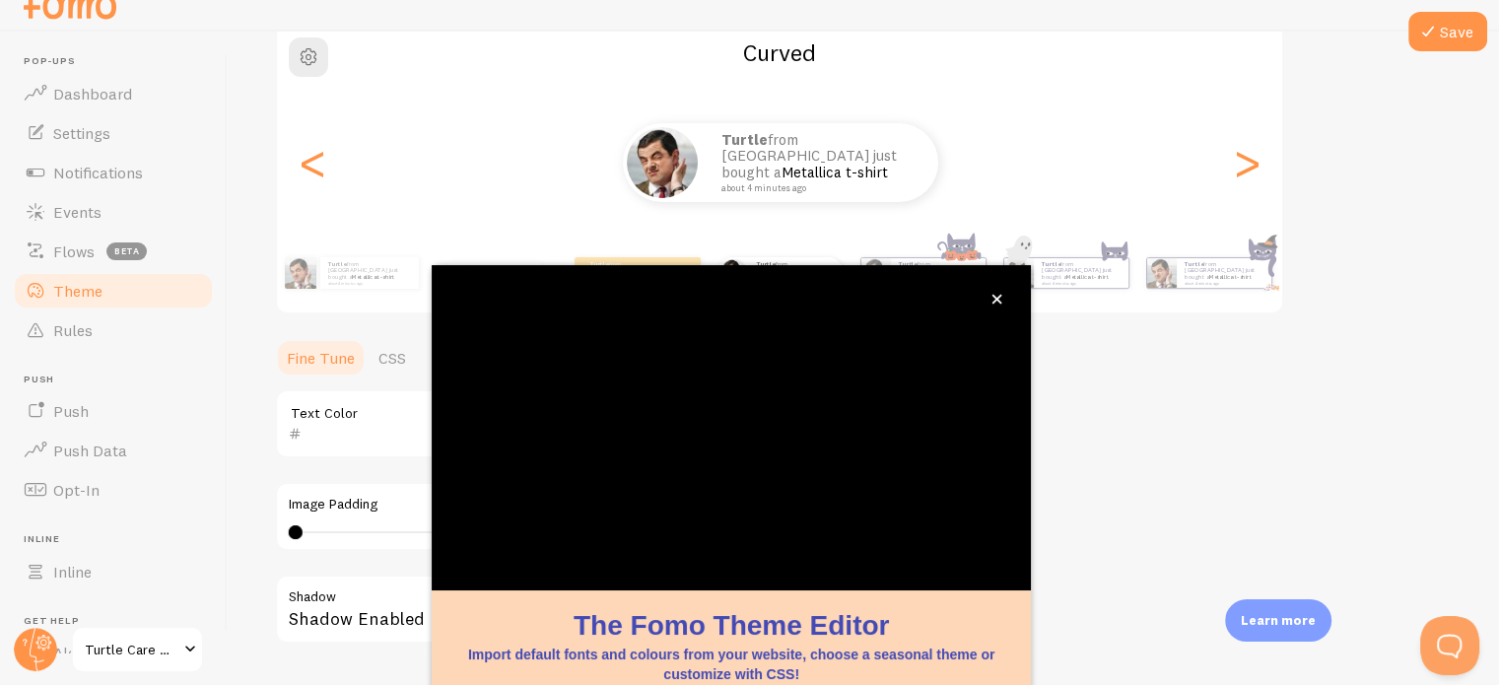
scroll to position [185, 0]
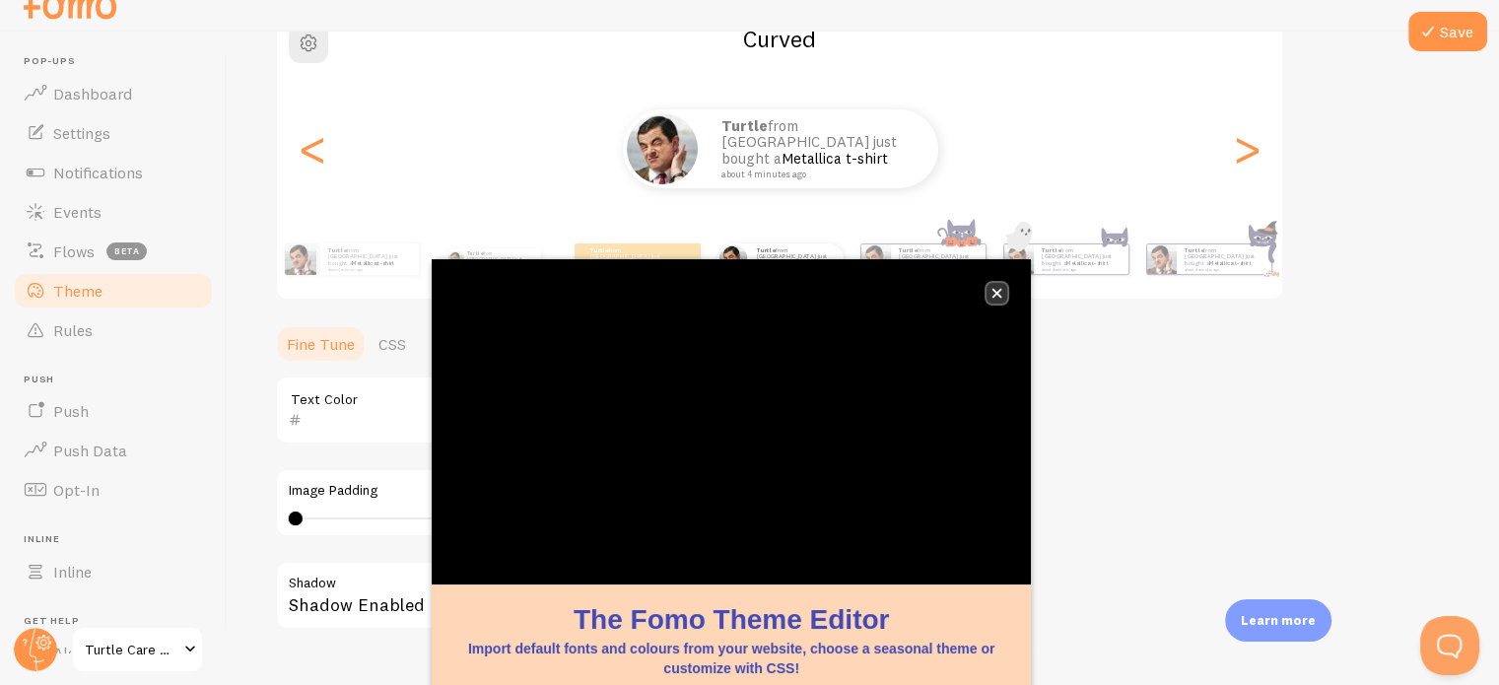
click at [997, 299] on button "close," at bounding box center [996, 293] width 21 height 21
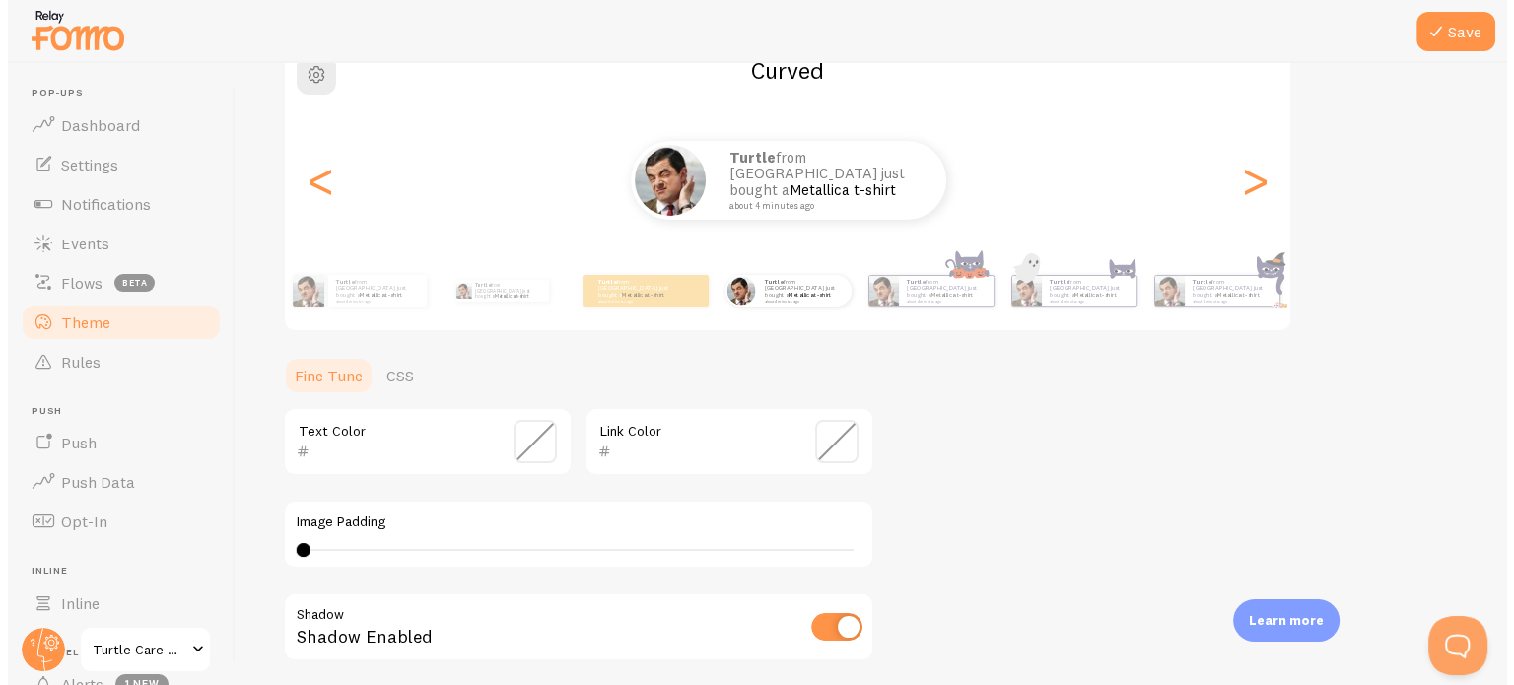
scroll to position [0, 0]
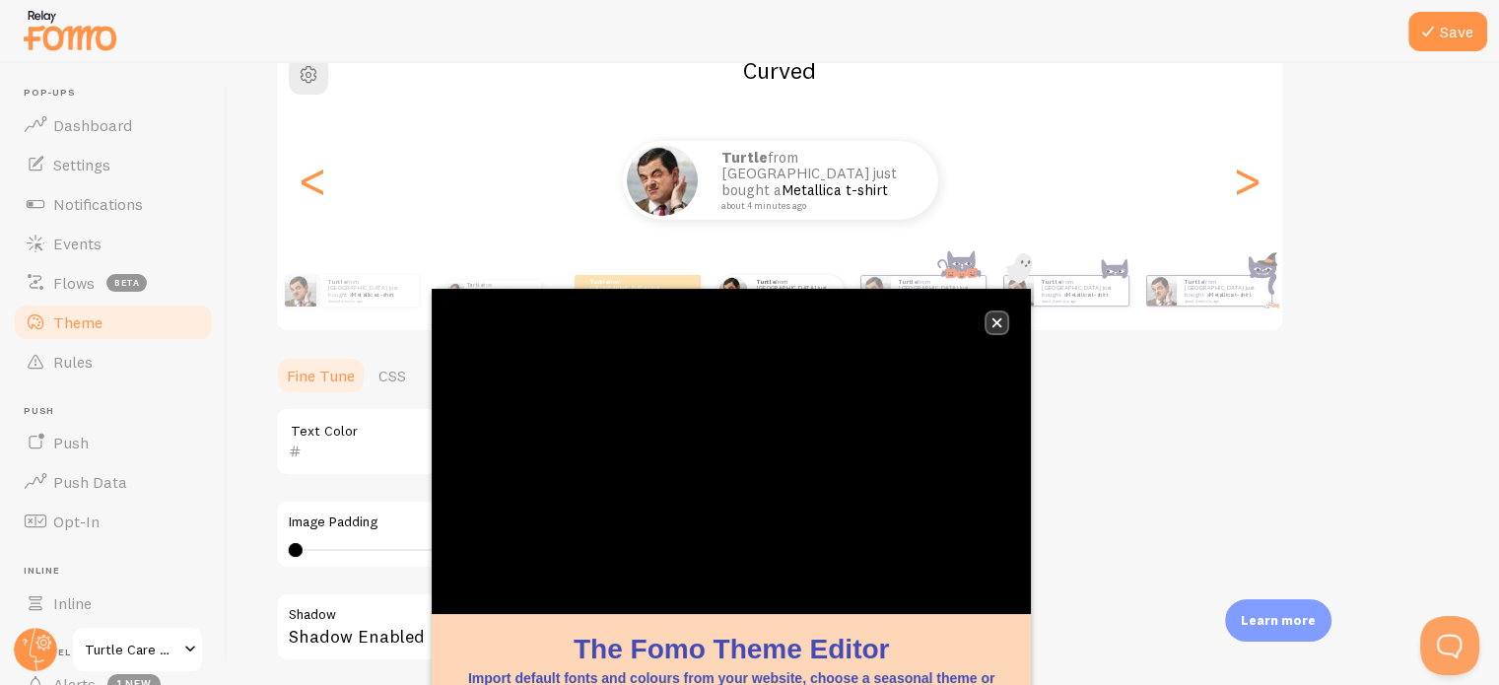
click at [994, 325] on icon "close," at bounding box center [997, 323] width 10 height 10
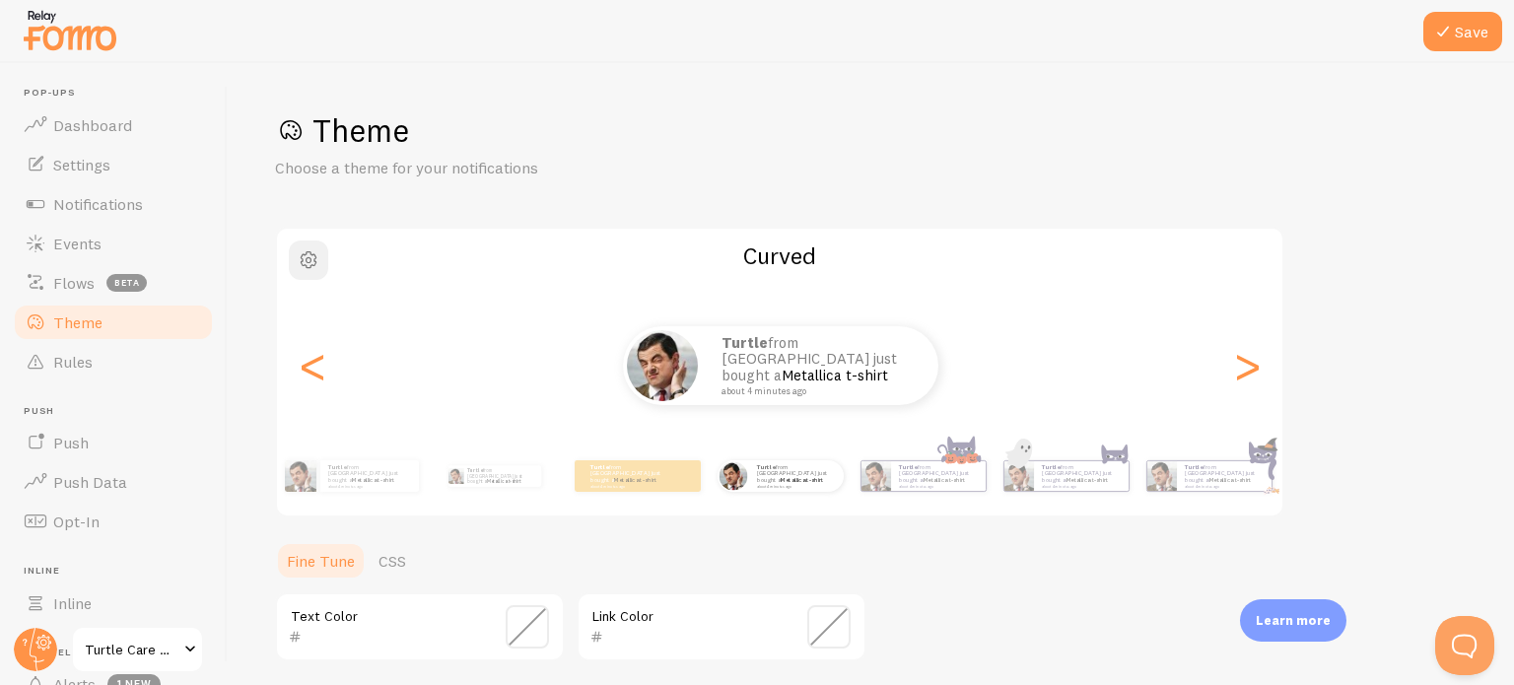
click at [313, 257] on span "button" at bounding box center [309, 260] width 24 height 24
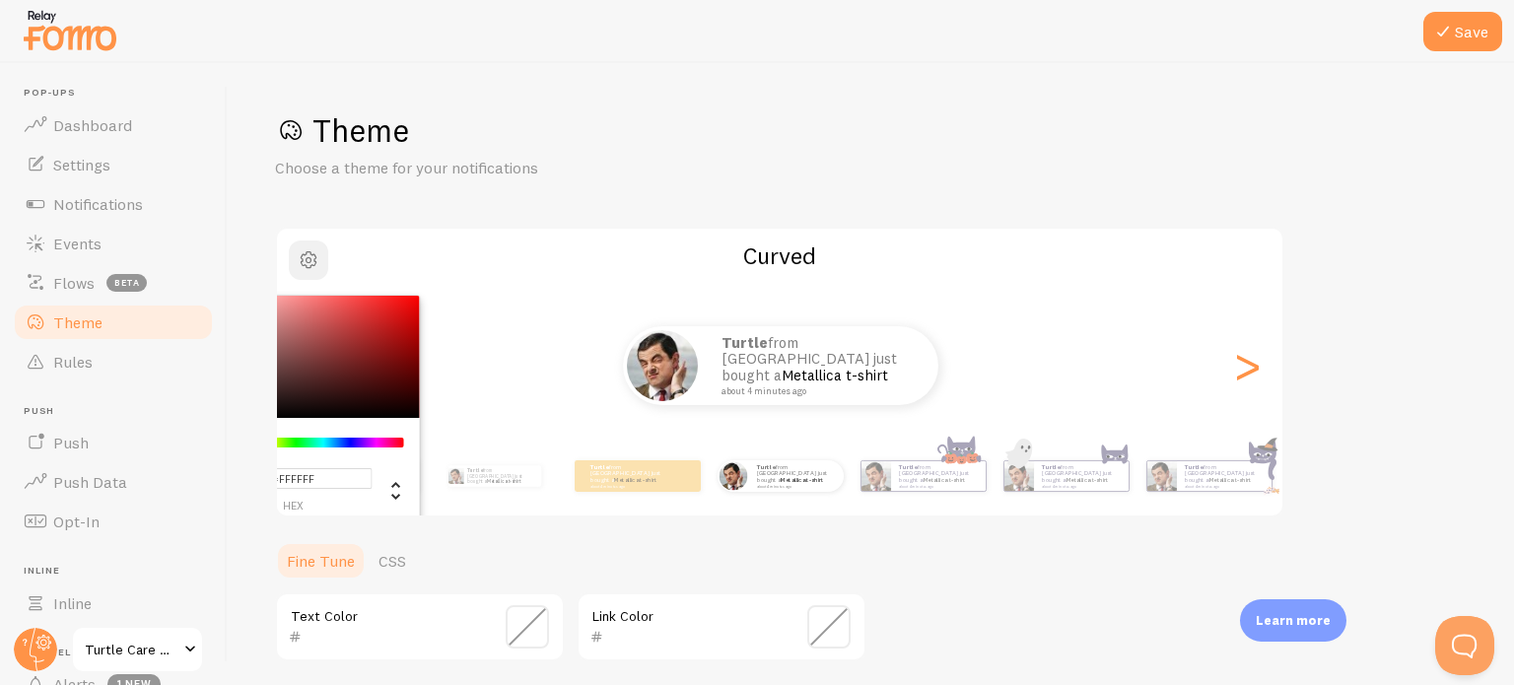
click at [313, 257] on span "button" at bounding box center [309, 260] width 24 height 24
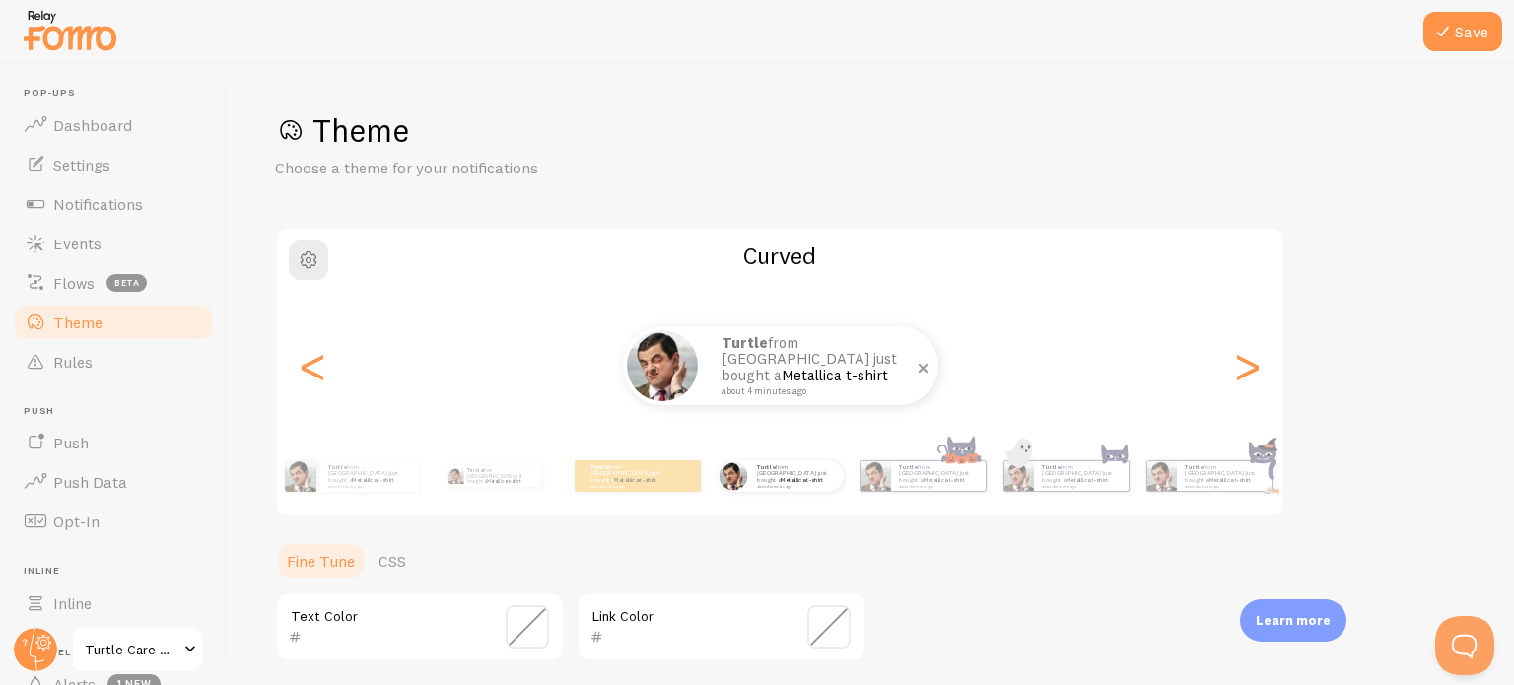
click at [761, 370] on p "turtle from [GEOGRAPHIC_DATA] just bought a Metallica t-shirt about 4 minutes a…" at bounding box center [819, 365] width 197 height 61
click at [77, 362] on span "Rules" at bounding box center [72, 362] width 39 height 20
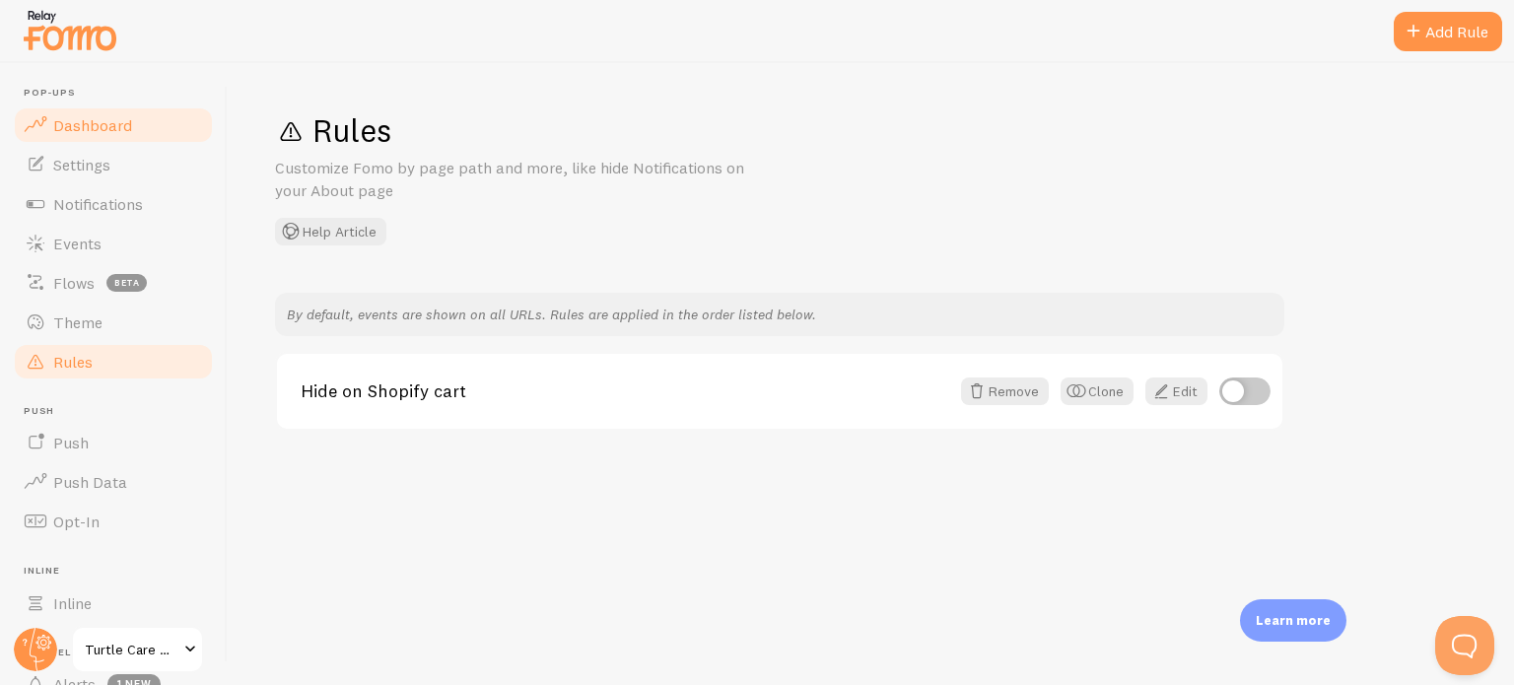
click at [87, 141] on link "Dashboard" at bounding box center [113, 124] width 203 height 39
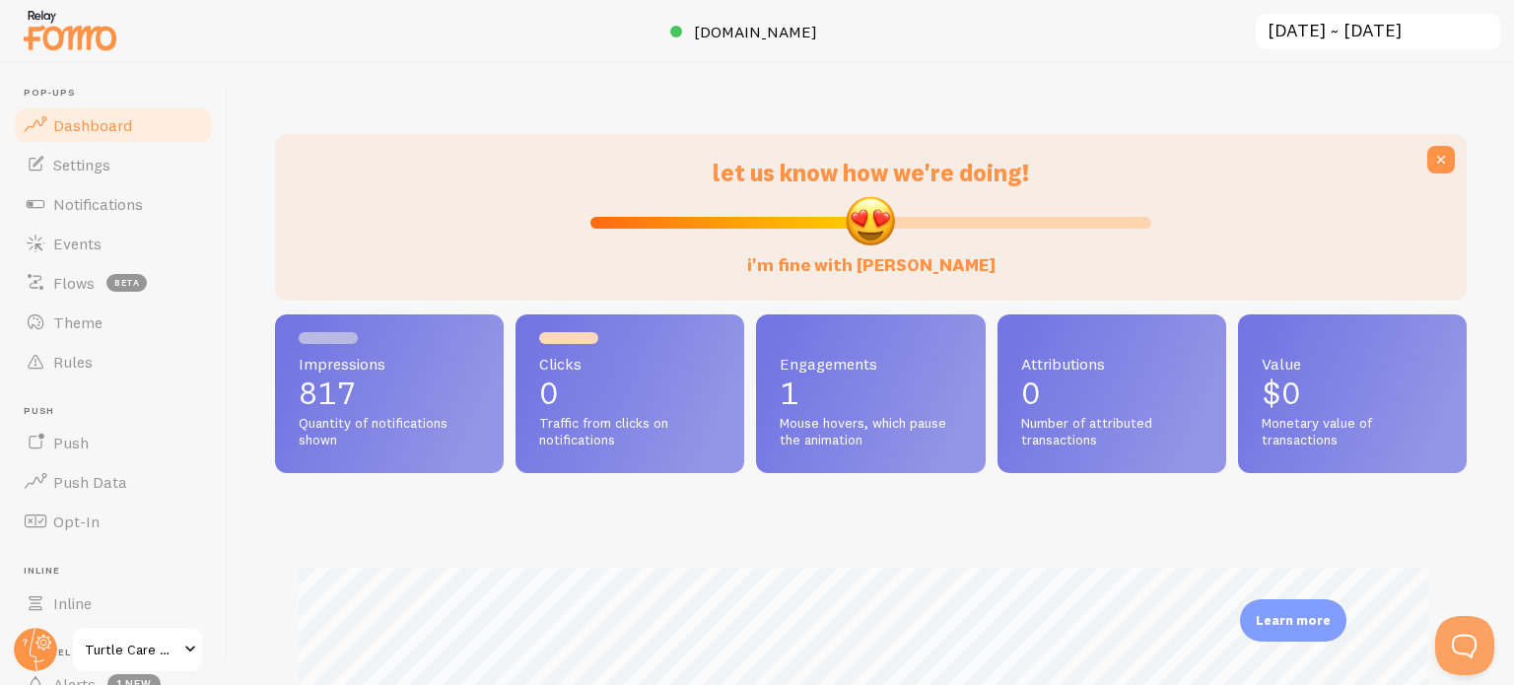
scroll to position [517, 1176]
click at [100, 173] on link "Settings" at bounding box center [113, 164] width 203 height 39
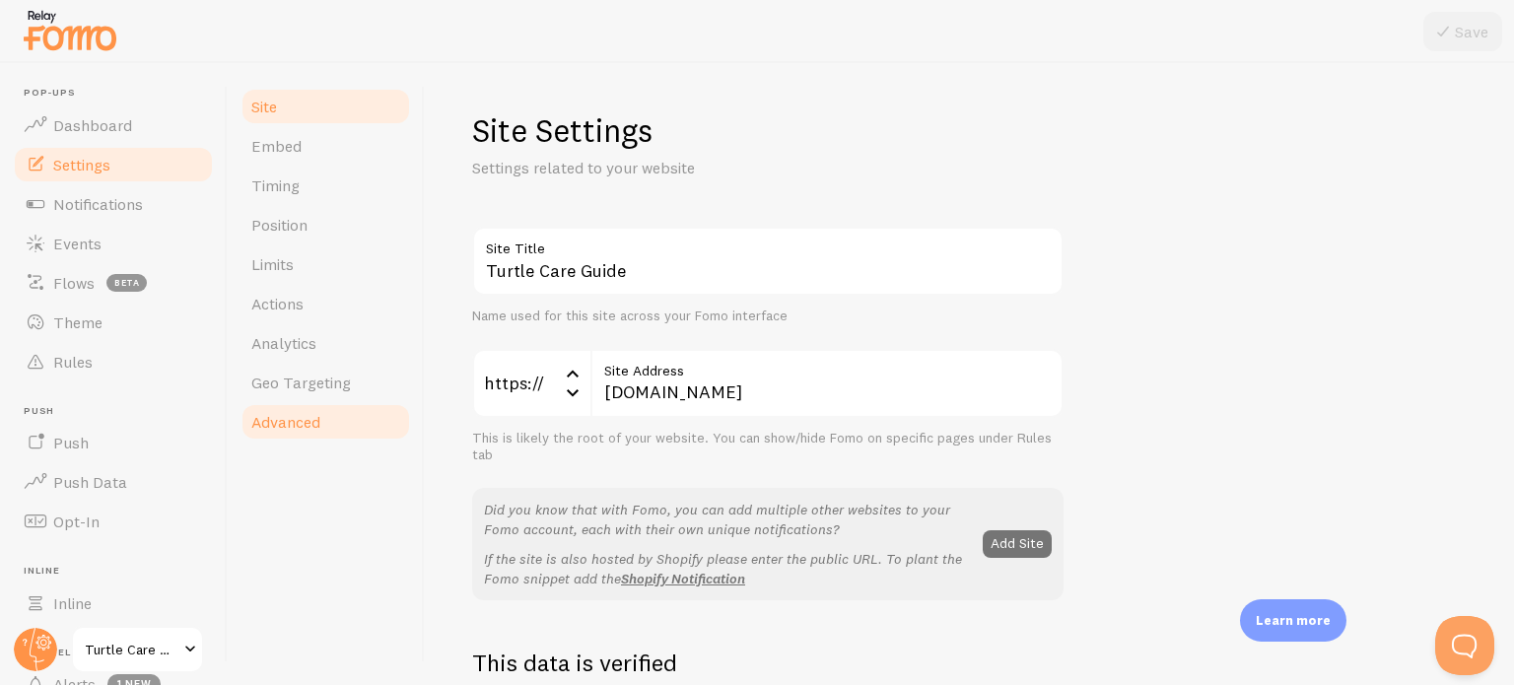
click at [351, 429] on link "Advanced" at bounding box center [325, 421] width 172 height 39
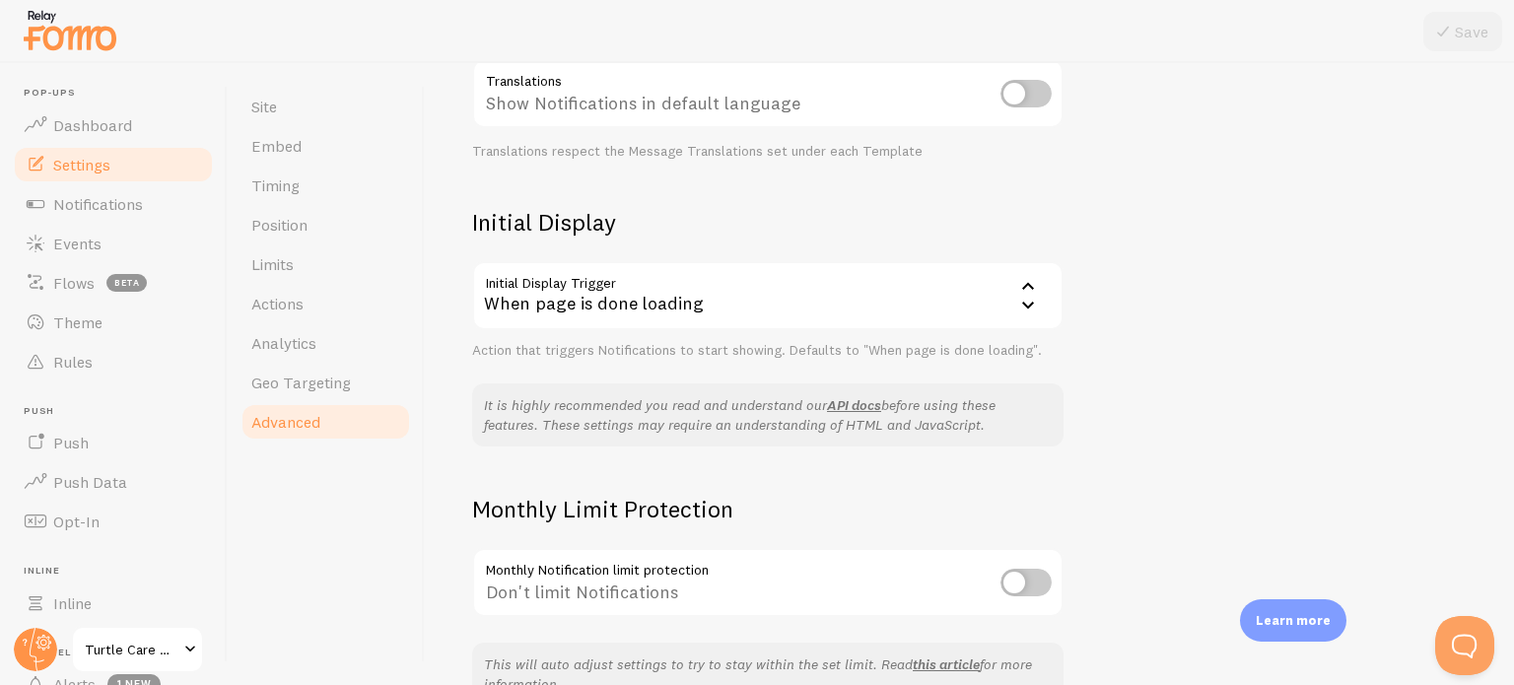
scroll to position [456, 0]
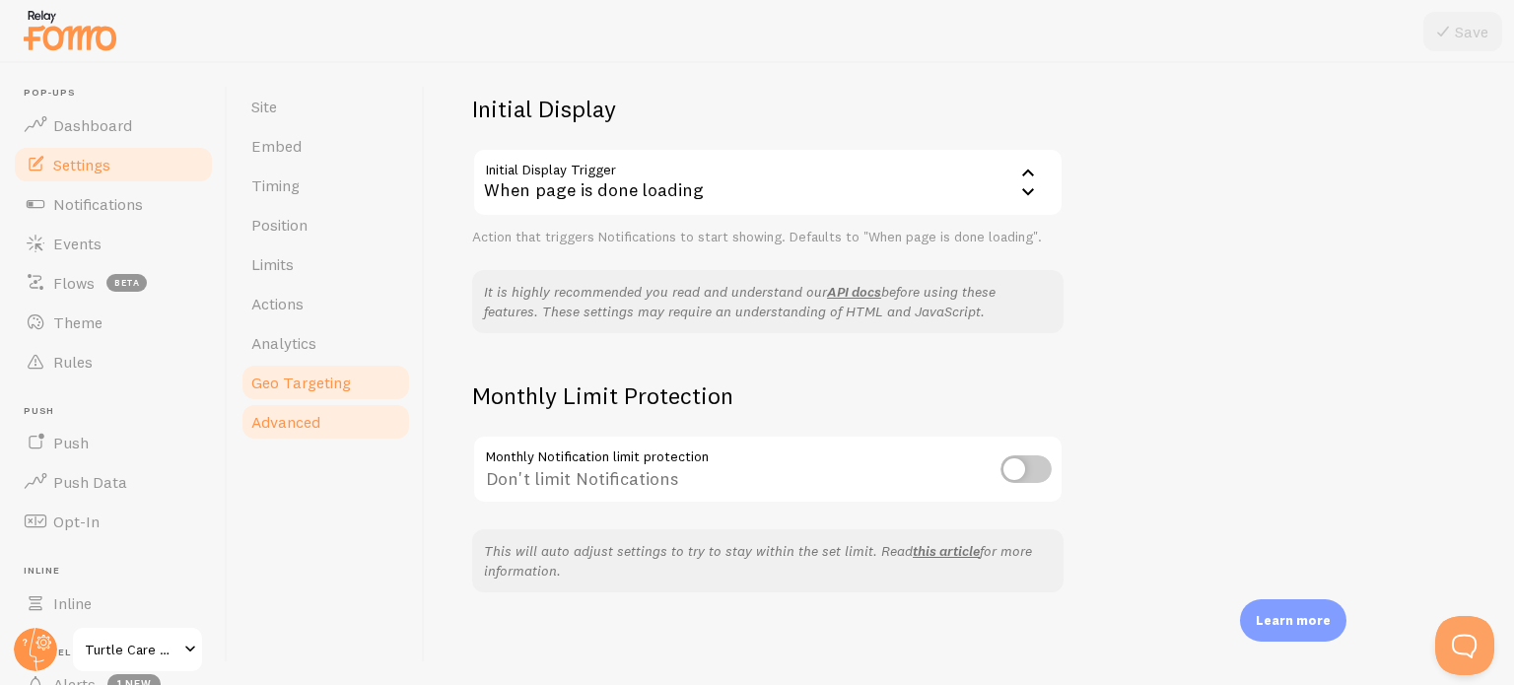
click at [319, 382] on span "Geo Targeting" at bounding box center [301, 382] width 100 height 20
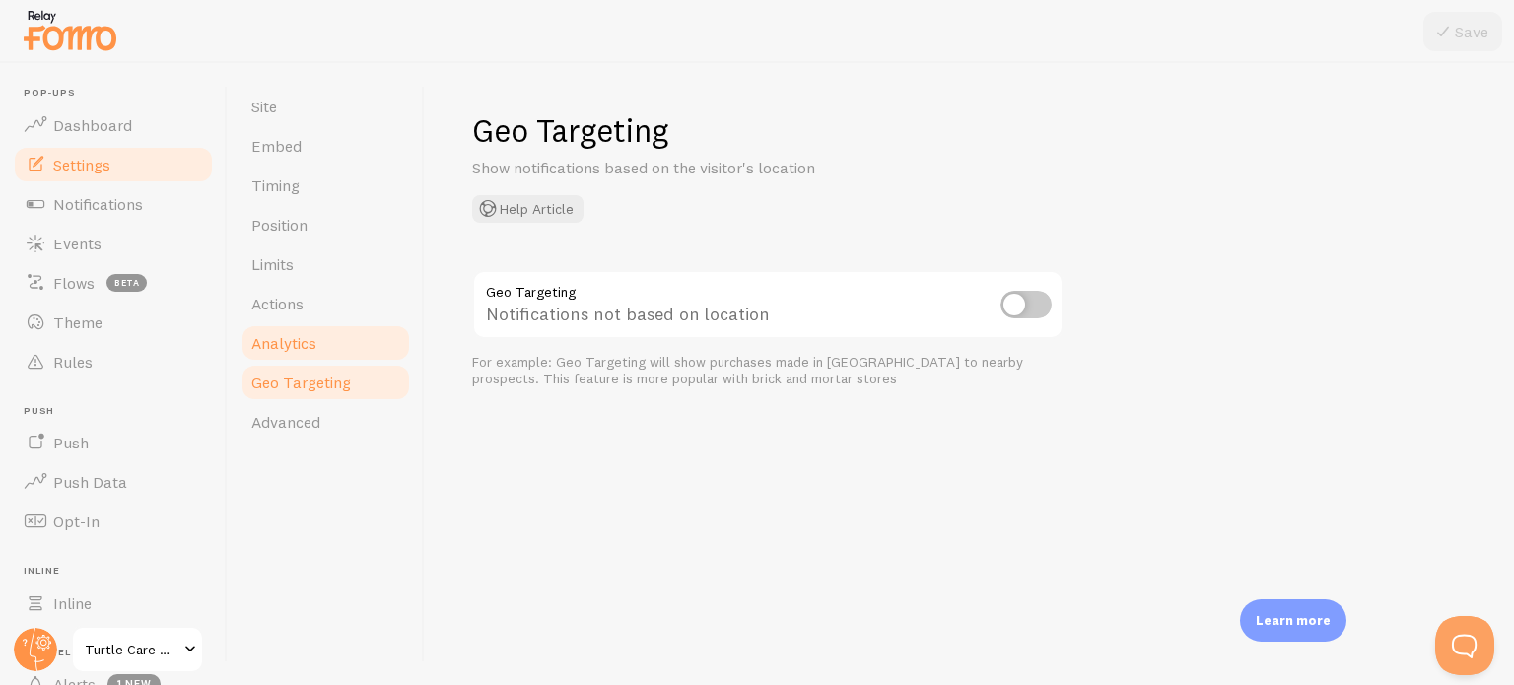
click at [310, 335] on span "Analytics" at bounding box center [283, 343] width 65 height 20
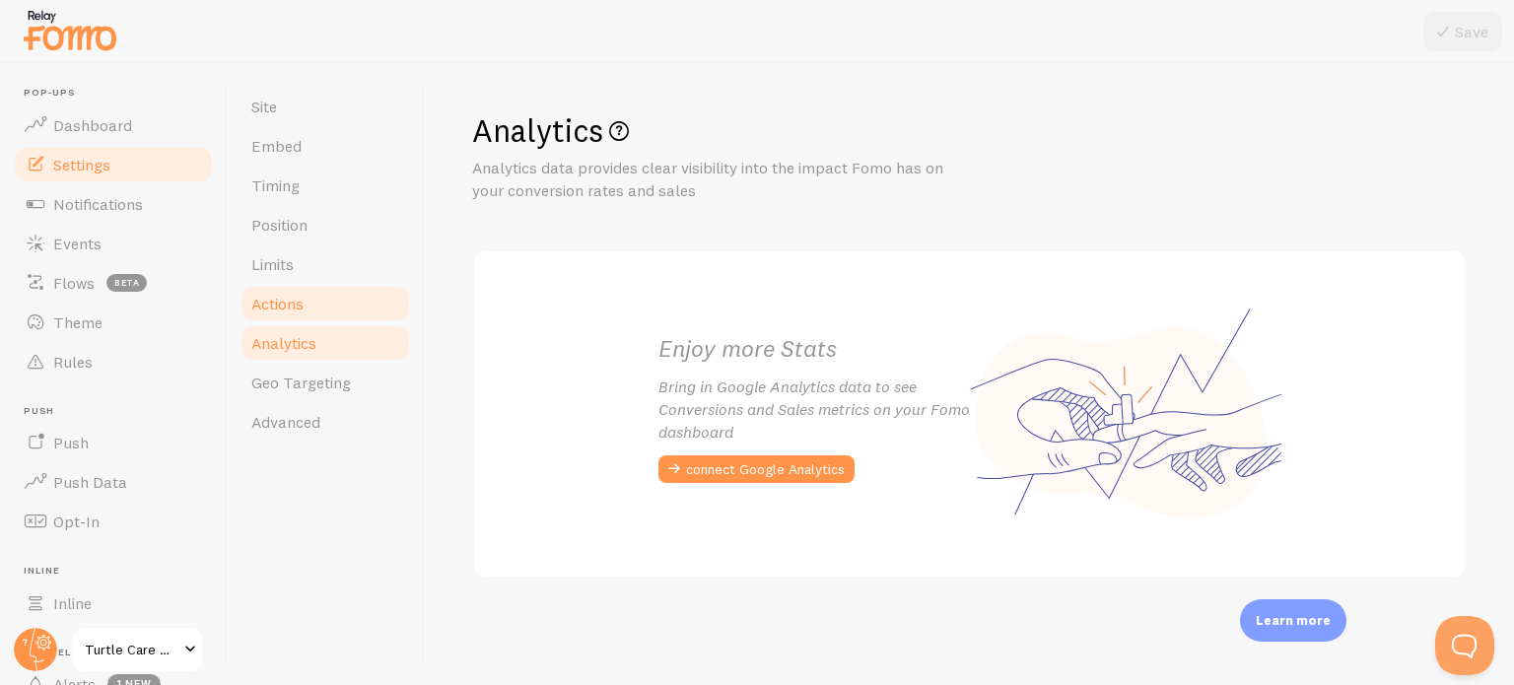
click at [310, 314] on link "Actions" at bounding box center [325, 303] width 172 height 39
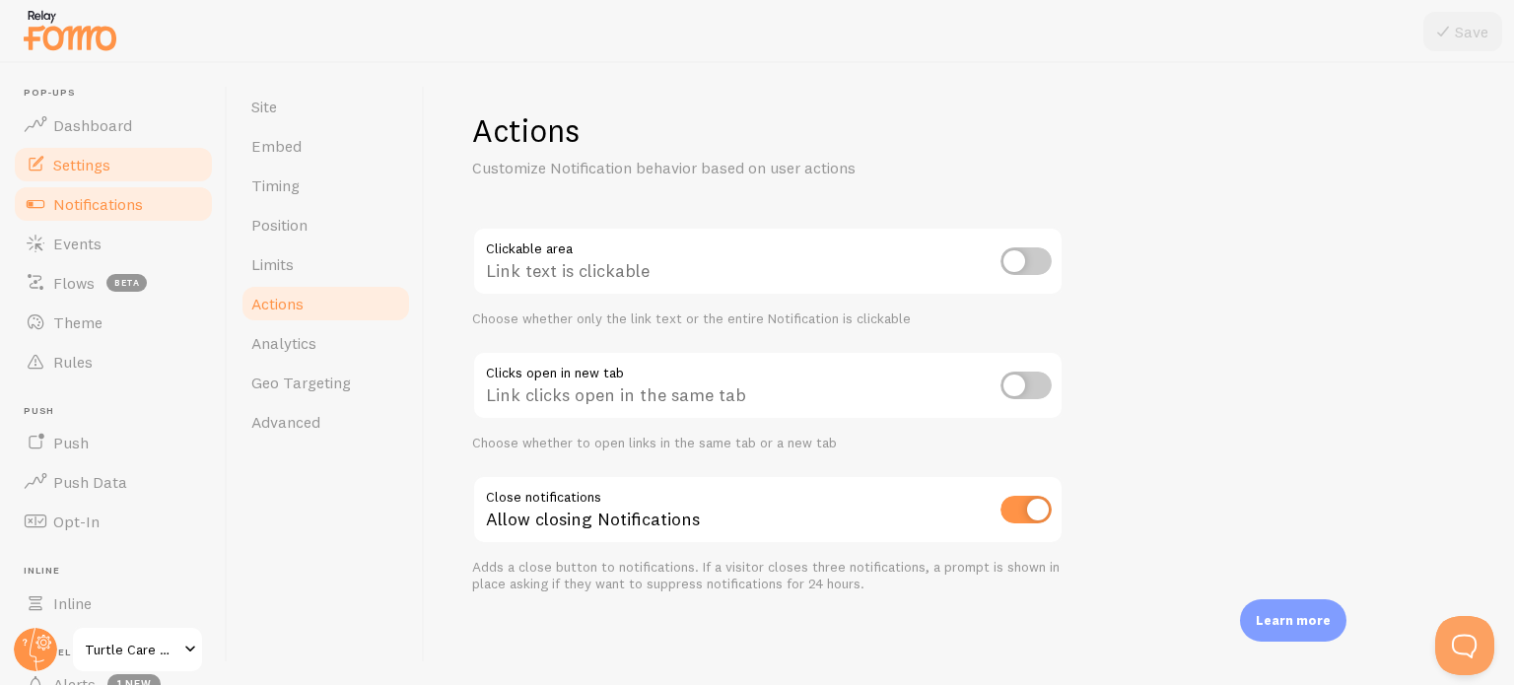
click at [103, 202] on span "Notifications" at bounding box center [98, 204] width 90 height 20
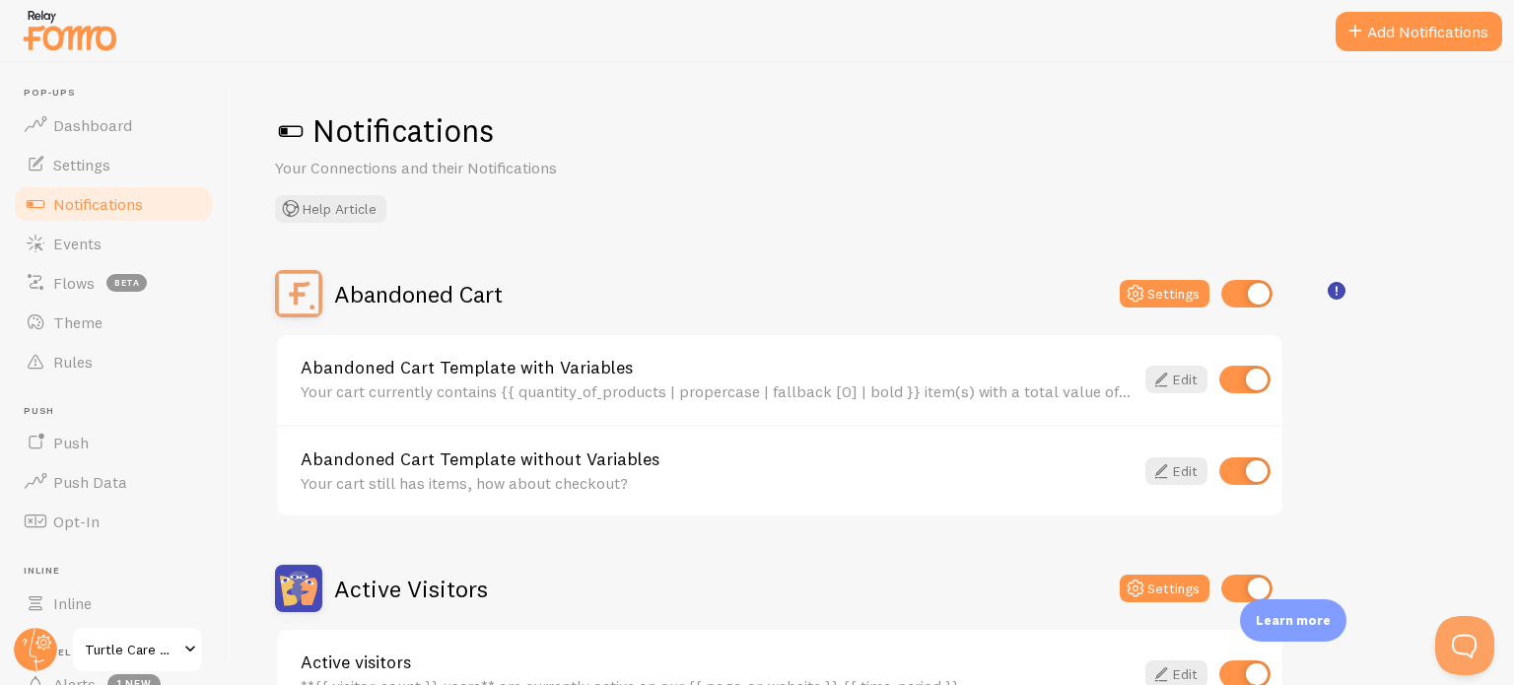
click at [1253, 377] on input "checkbox" at bounding box center [1244, 380] width 51 height 28
checkbox input "false"
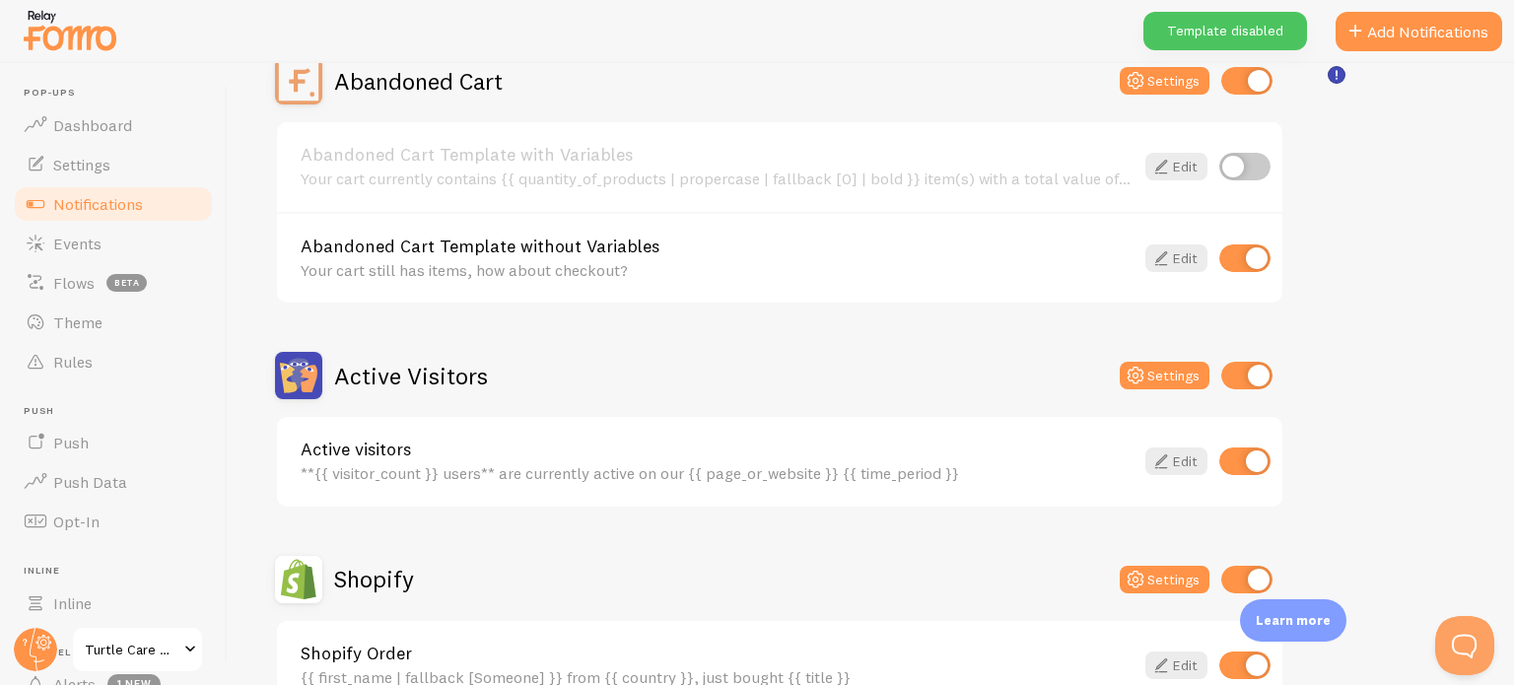
scroll to position [217, 0]
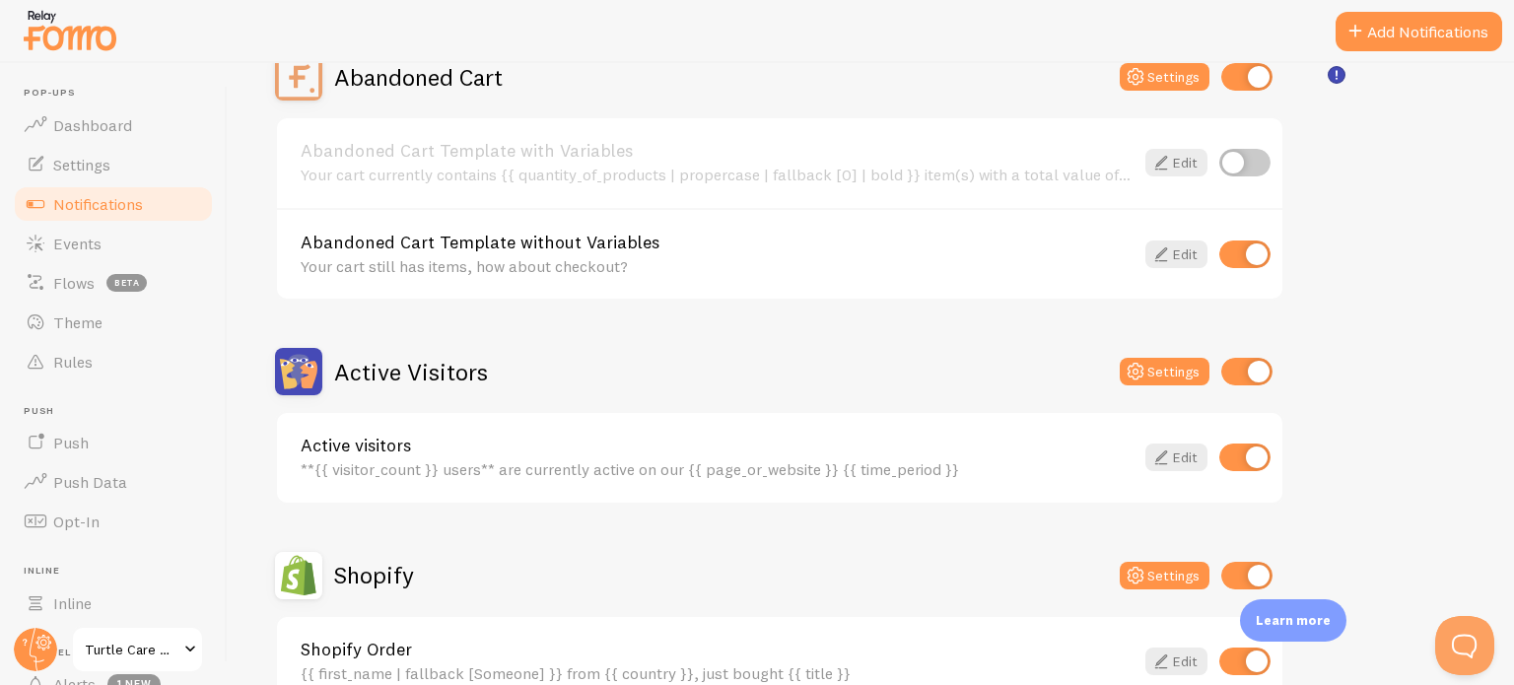
click at [1263, 370] on input "checkbox" at bounding box center [1246, 372] width 51 height 28
checkbox input "false"
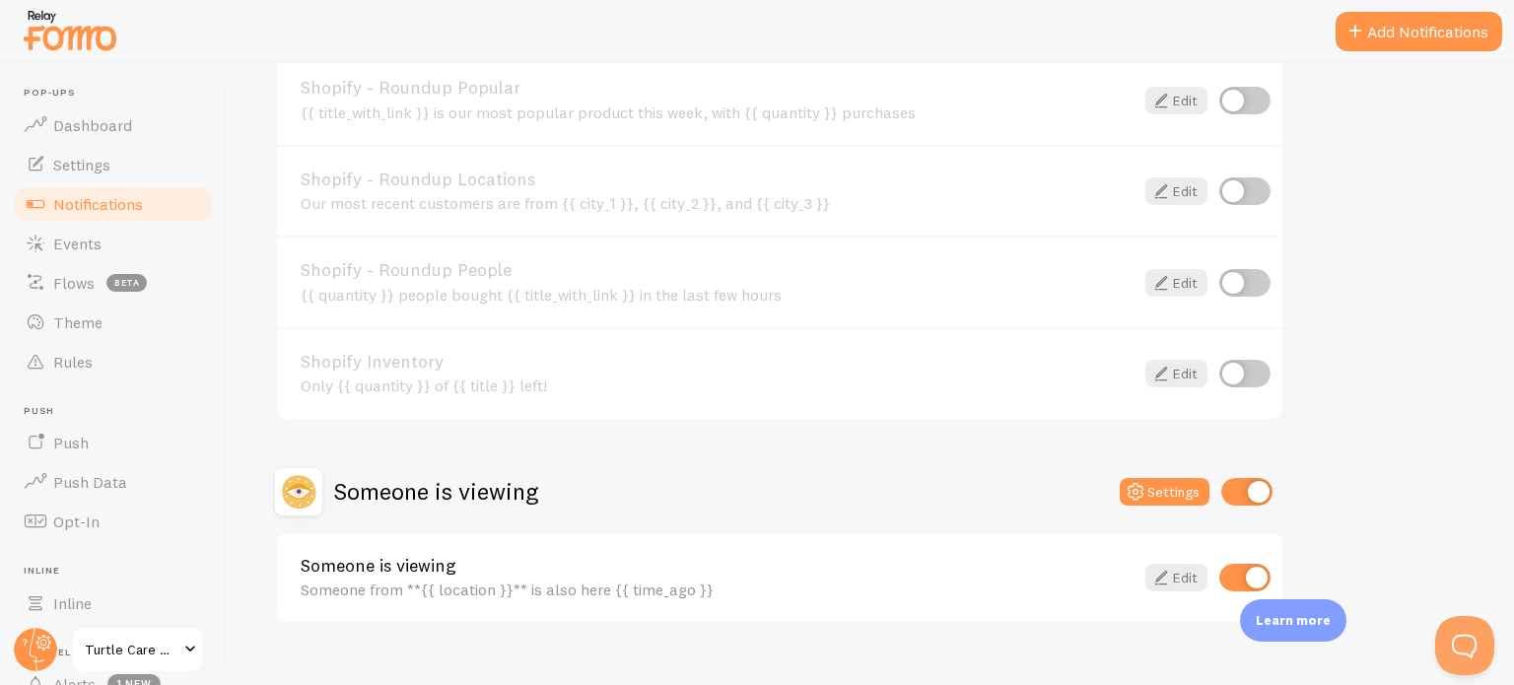
scroll to position [897, 0]
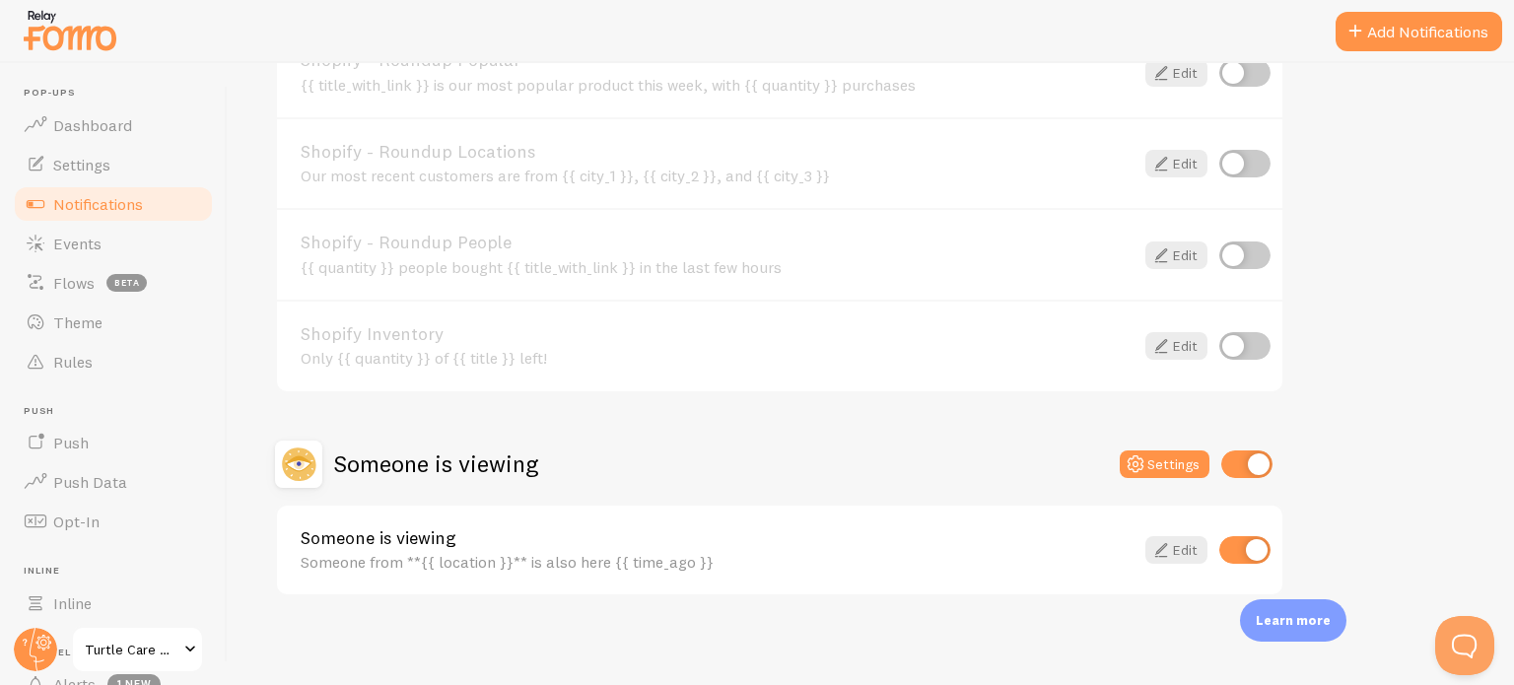
click at [1264, 464] on input "checkbox" at bounding box center [1246, 464] width 51 height 28
checkbox input "false"
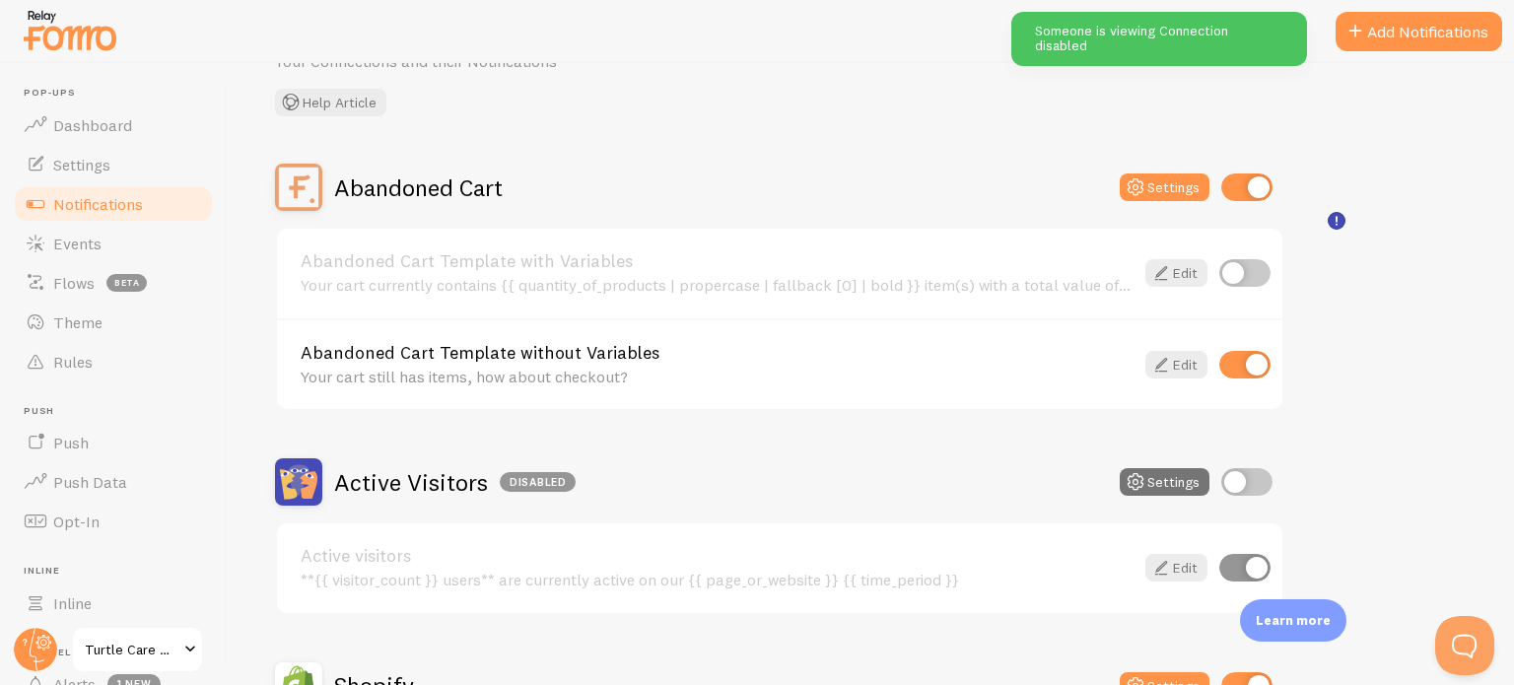
scroll to position [0, 0]
